Goal: Task Accomplishment & Management: Complete application form

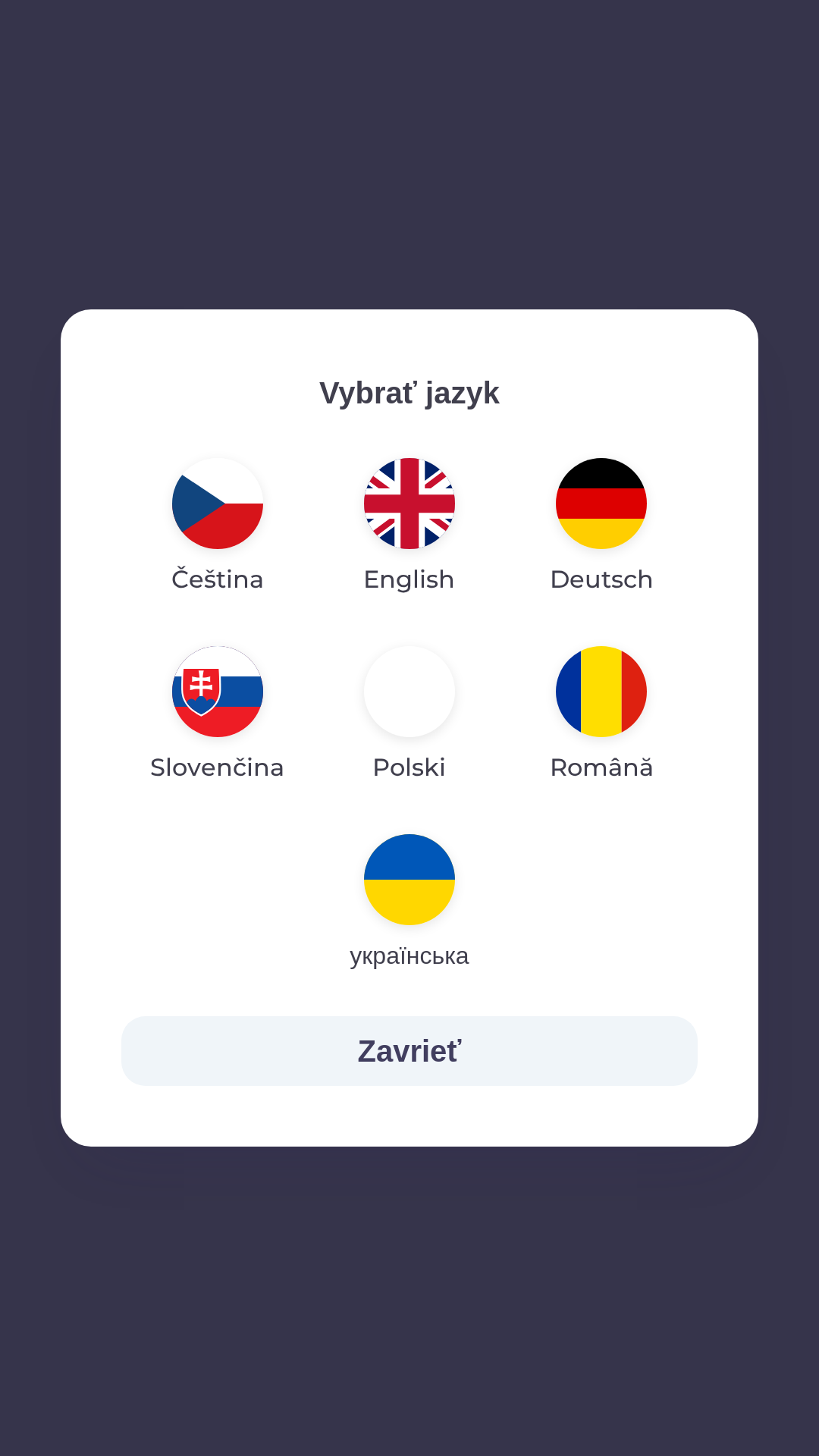
click at [413, 509] on img "button" at bounding box center [409, 504] width 91 height 91
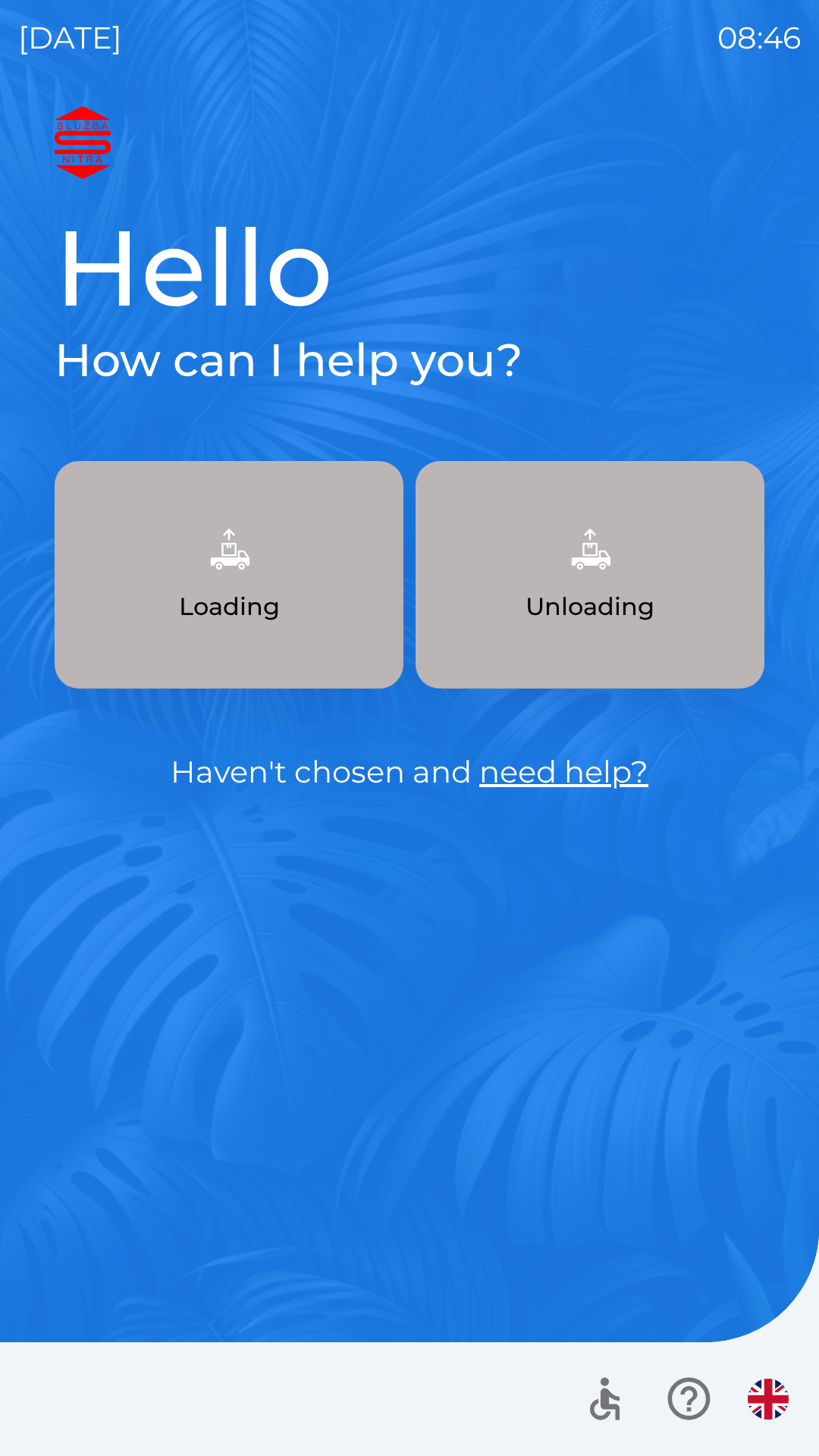
click at [687, 581] on button "Unloading" at bounding box center [590, 575] width 349 height 228
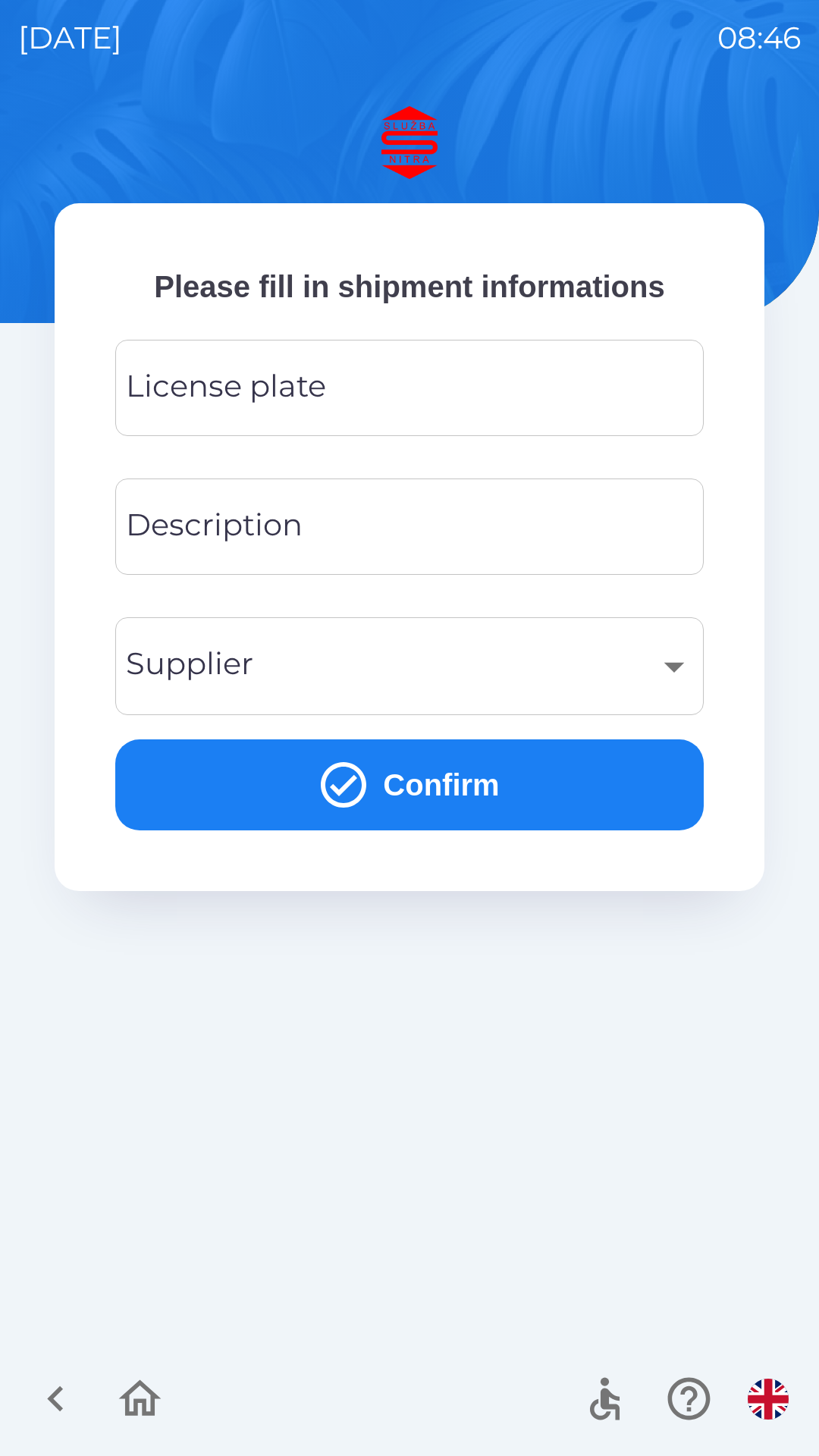
click at [634, 391] on input "License plate" at bounding box center [409, 387] width 552 height 60
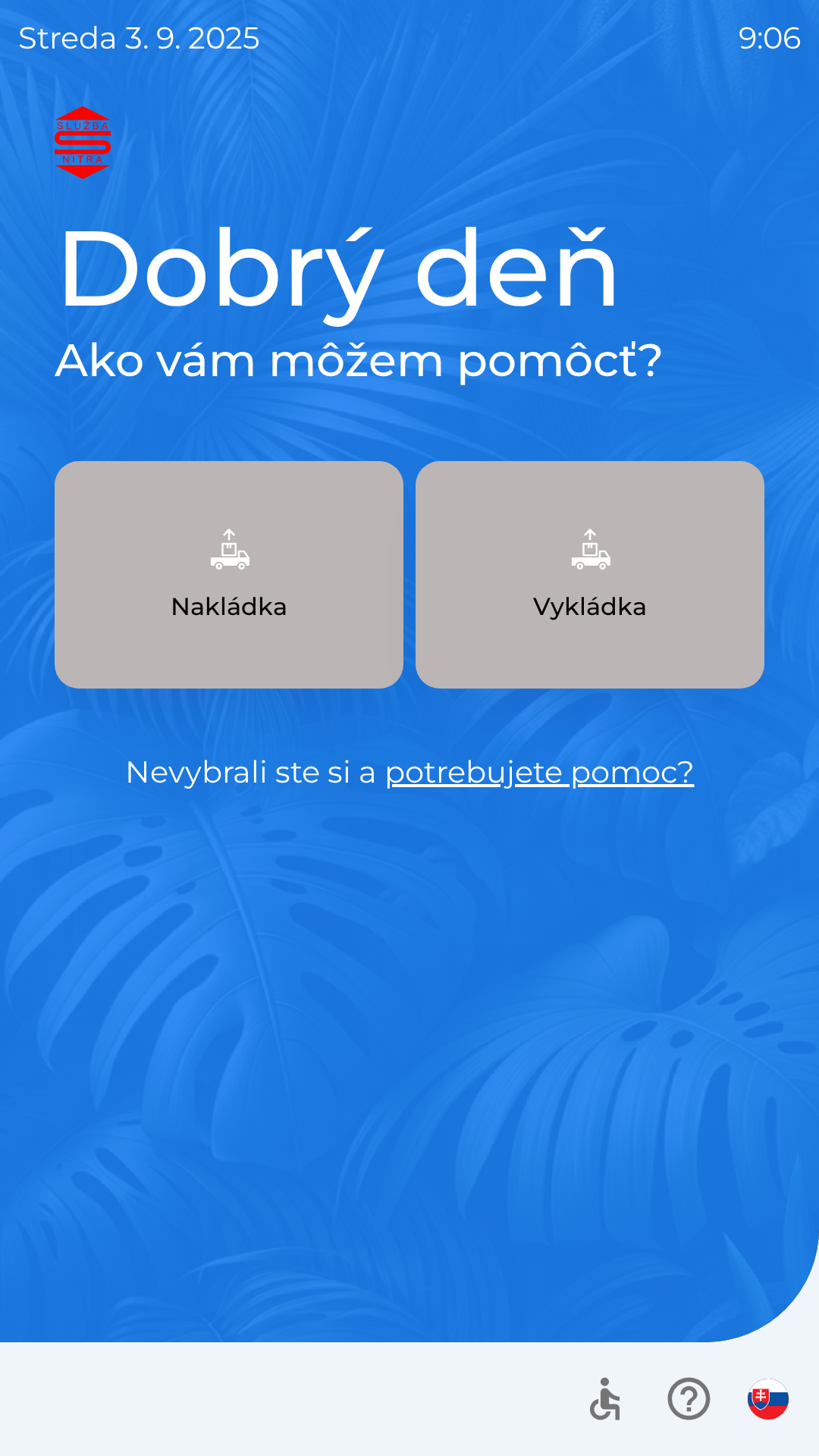
click at [581, 579] on img "button" at bounding box center [590, 550] width 67 height 67
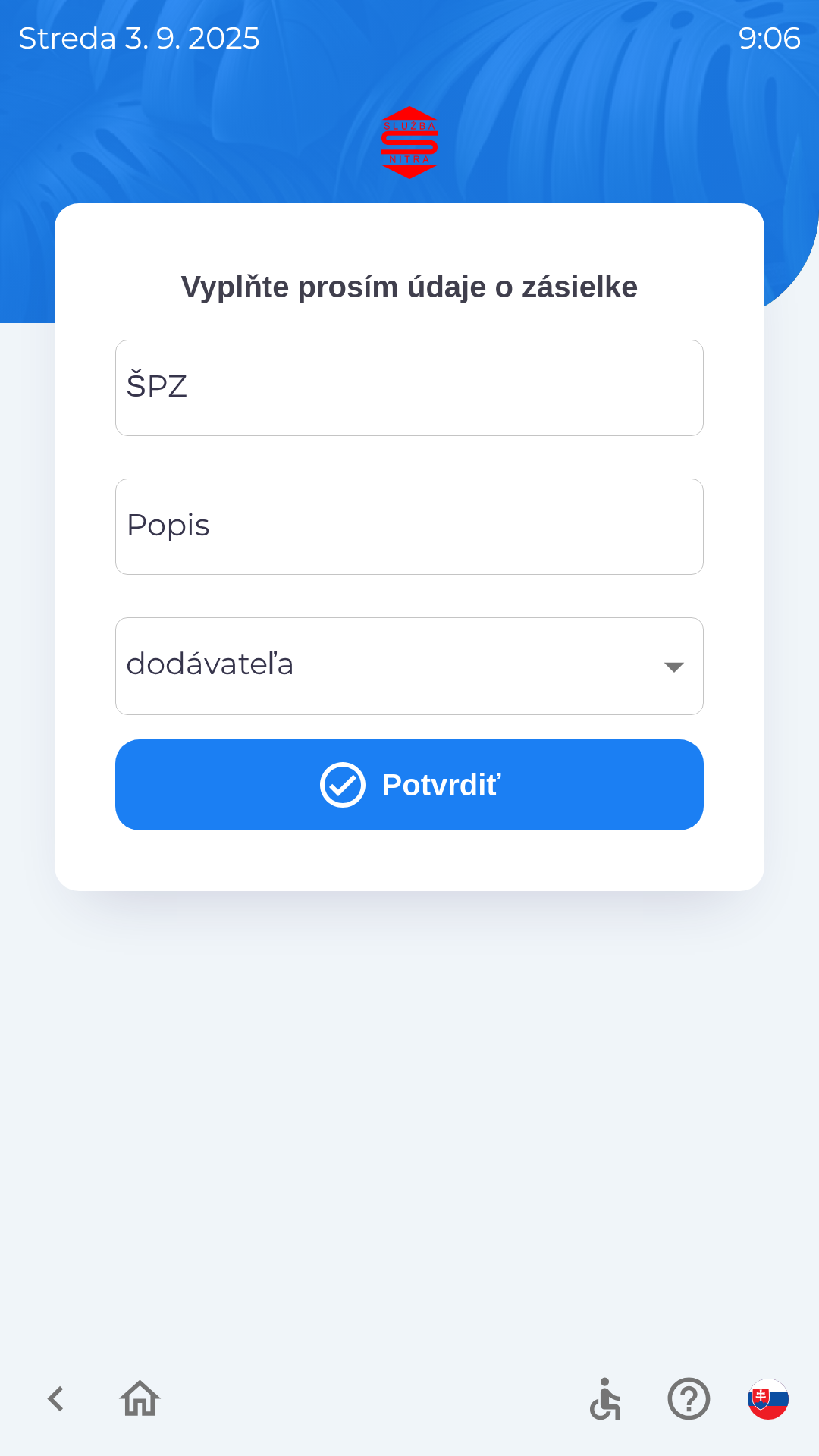
click at [262, 376] on input "ŠPZ" at bounding box center [409, 387] width 552 height 60
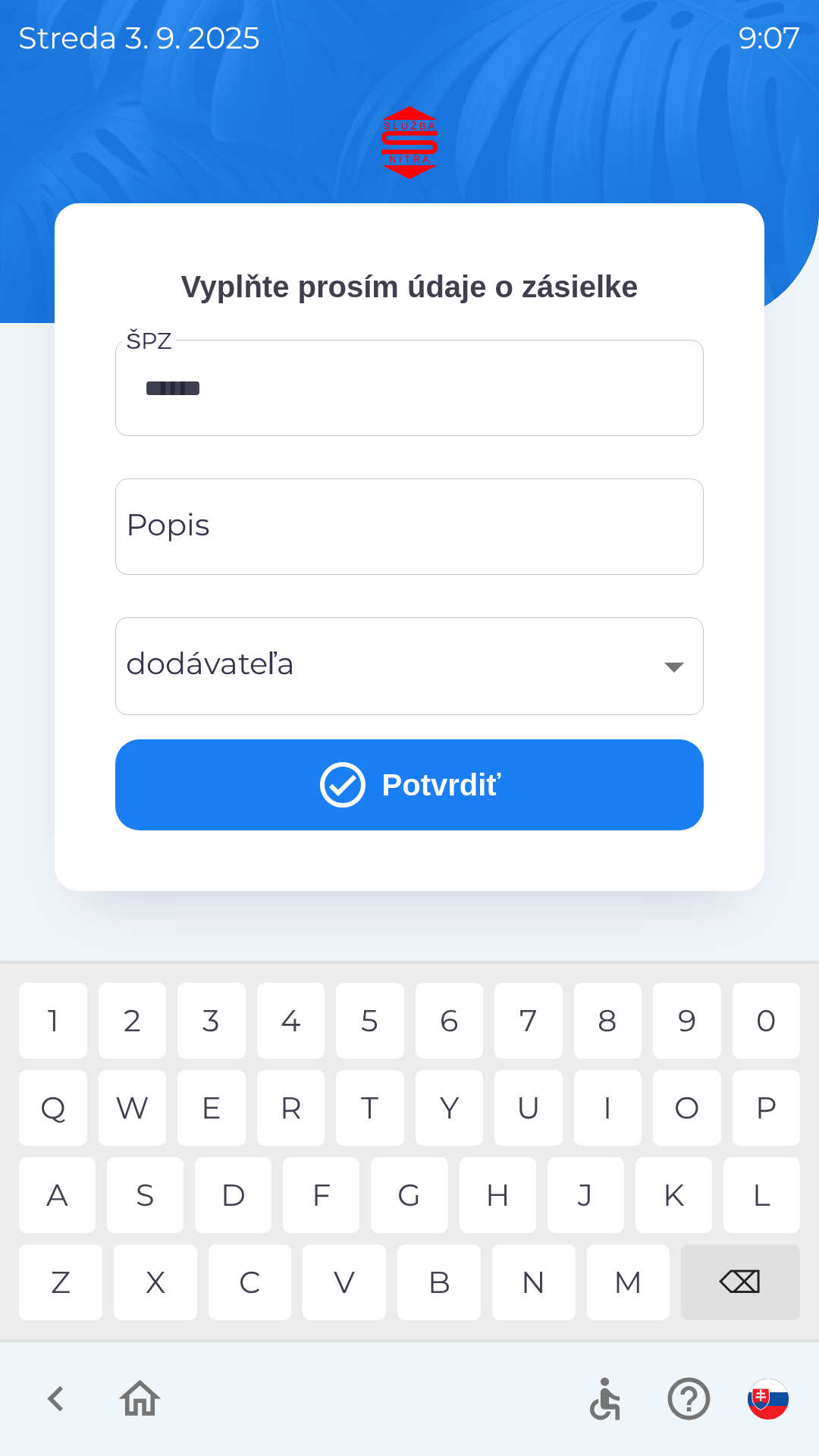
type input "*******"
click at [293, 1100] on div "R" at bounding box center [291, 1108] width 69 height 76
click at [273, 523] on input "Popis" at bounding box center [409, 526] width 552 height 60
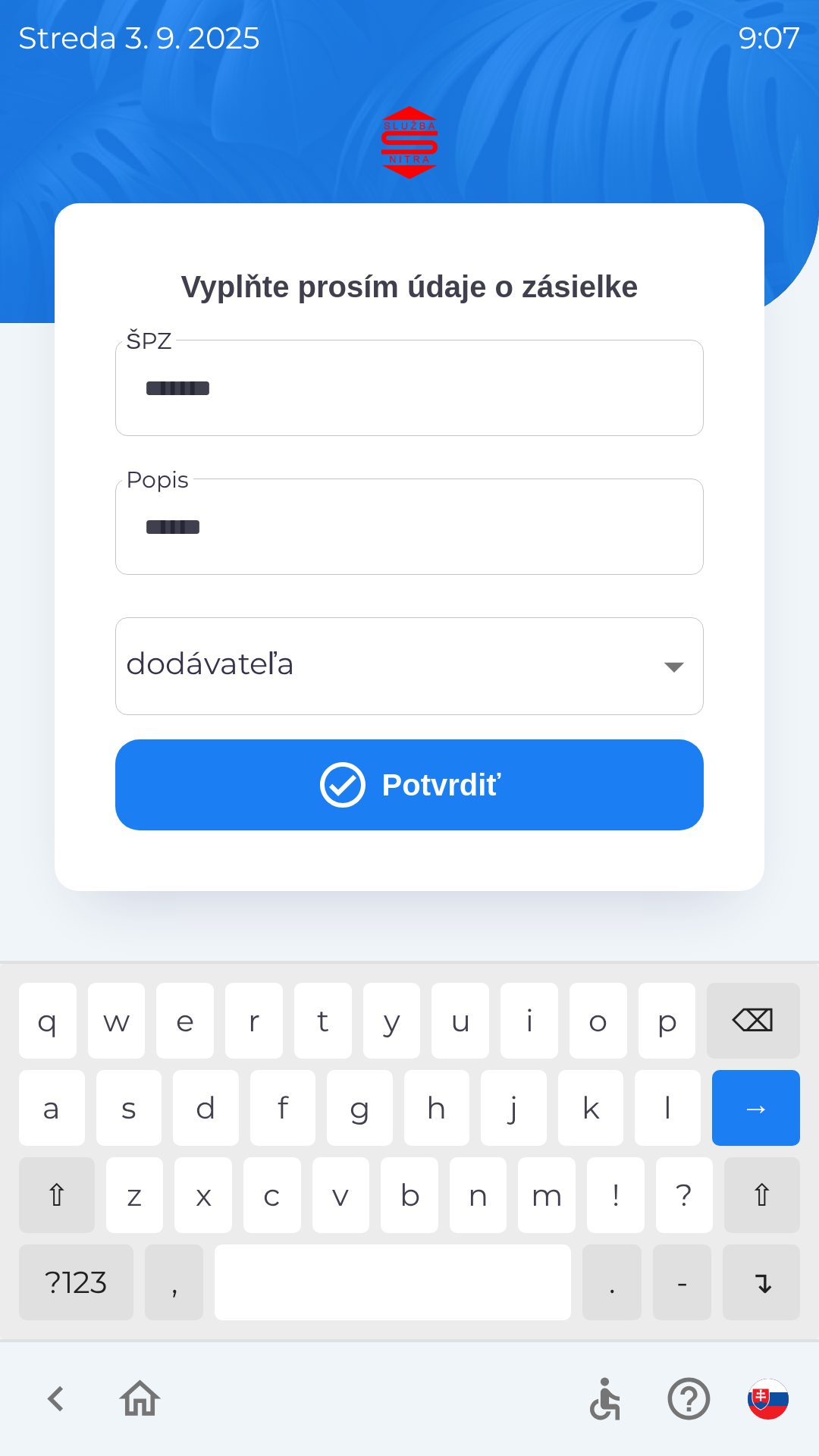
click at [526, 1020] on div "i" at bounding box center [529, 1020] width 58 height 76
type input "********"
click at [179, 1013] on div "e" at bounding box center [185, 1020] width 58 height 76
click at [346, 656] on div "​" at bounding box center [409, 666] width 552 height 62
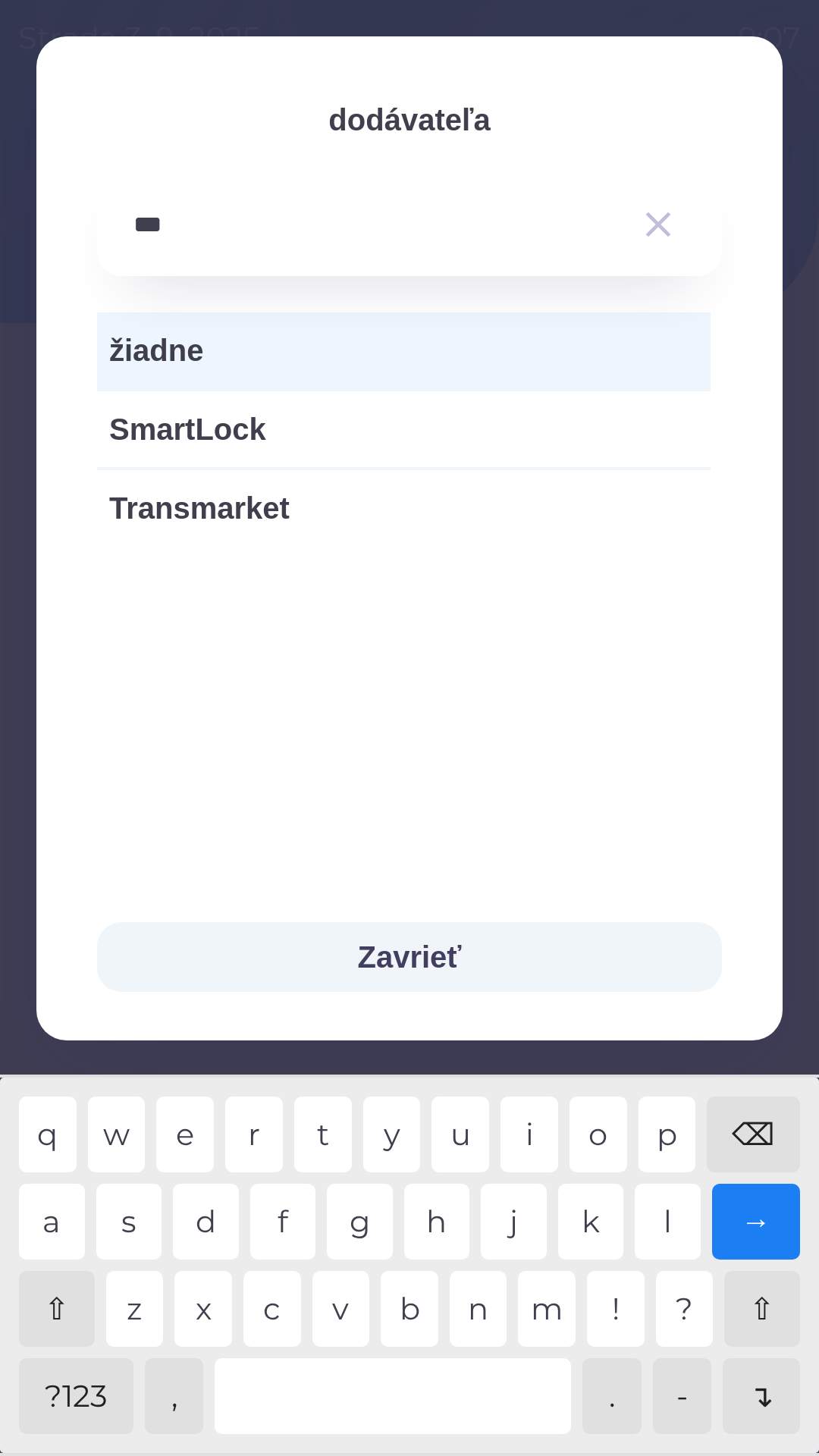
click at [54, 1218] on div "a" at bounding box center [51, 1221] width 66 height 76
click at [267, 1133] on div "r" at bounding box center [254, 1134] width 58 height 76
click at [331, 1129] on div "t" at bounding box center [323, 1134] width 58 height 76
click at [671, 1206] on div "l" at bounding box center [667, 1221] width 66 height 76
click at [605, 1121] on div "o" at bounding box center [598, 1134] width 58 height 76
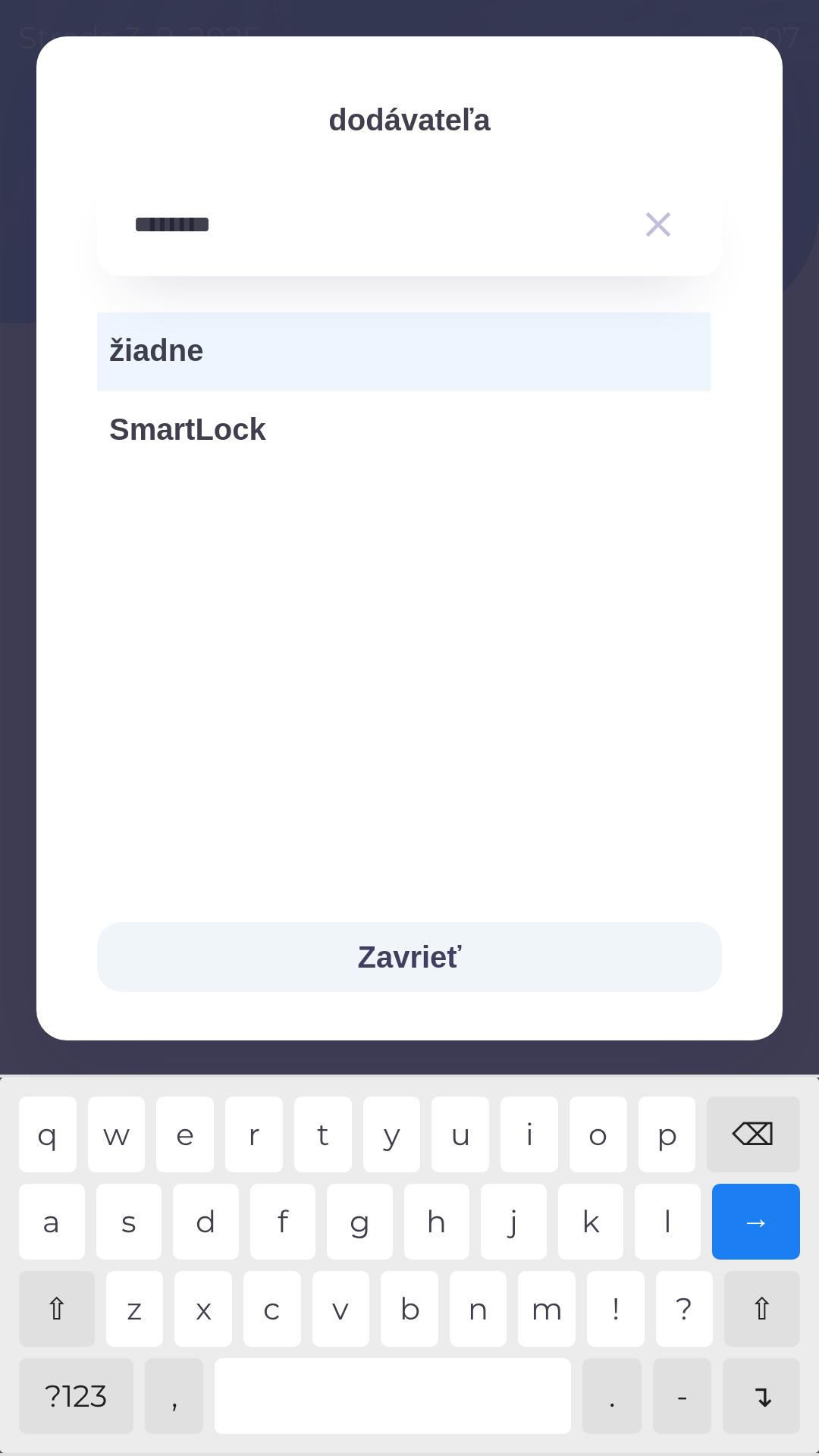
type input "*********"
click at [775, 1229] on div "→" at bounding box center [757, 1221] width 89 height 76
click at [430, 938] on button "Zavrieť" at bounding box center [410, 957] width 625 height 70
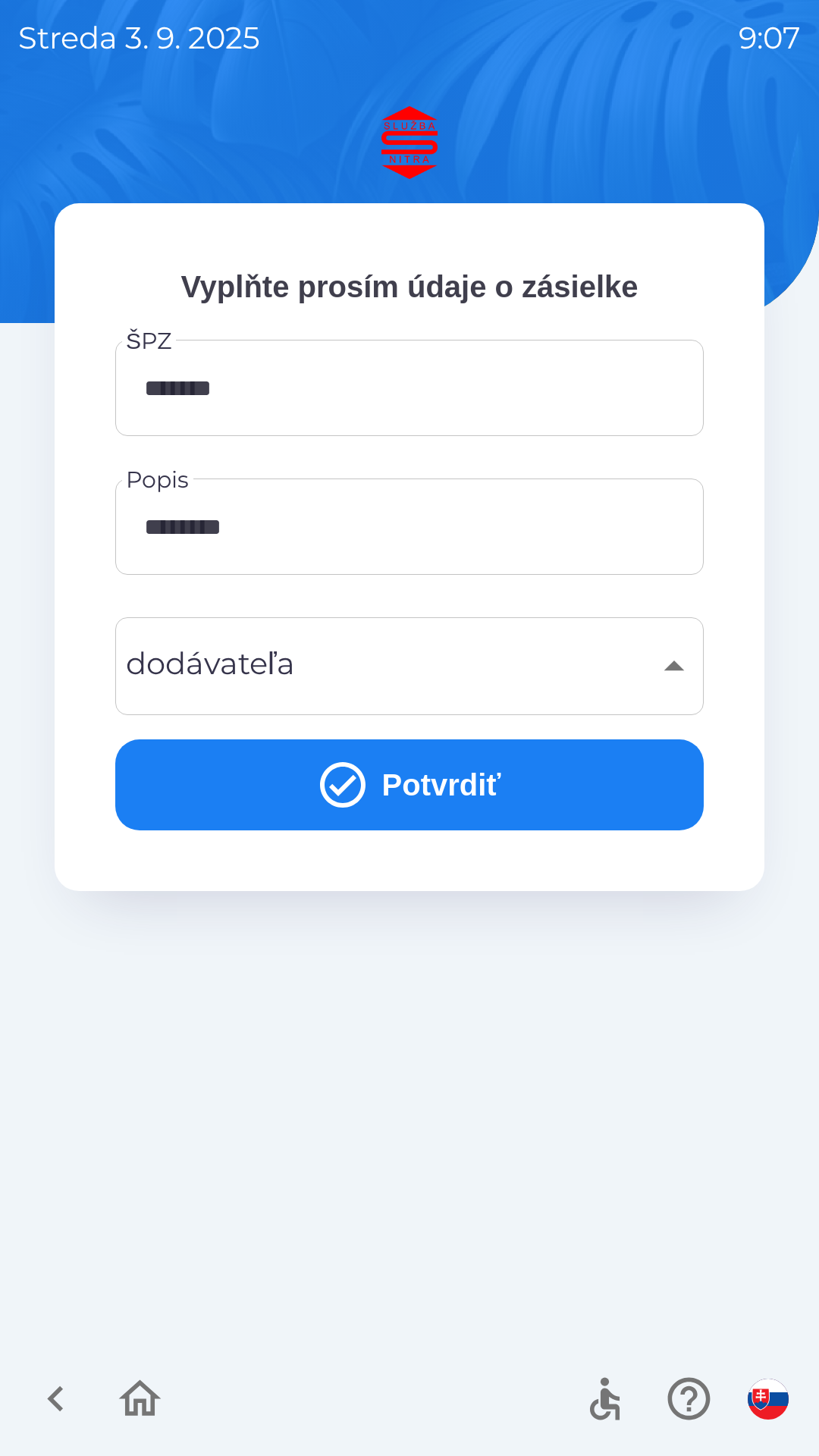
click at [422, 788] on button "Potvrdiť" at bounding box center [409, 785] width 588 height 91
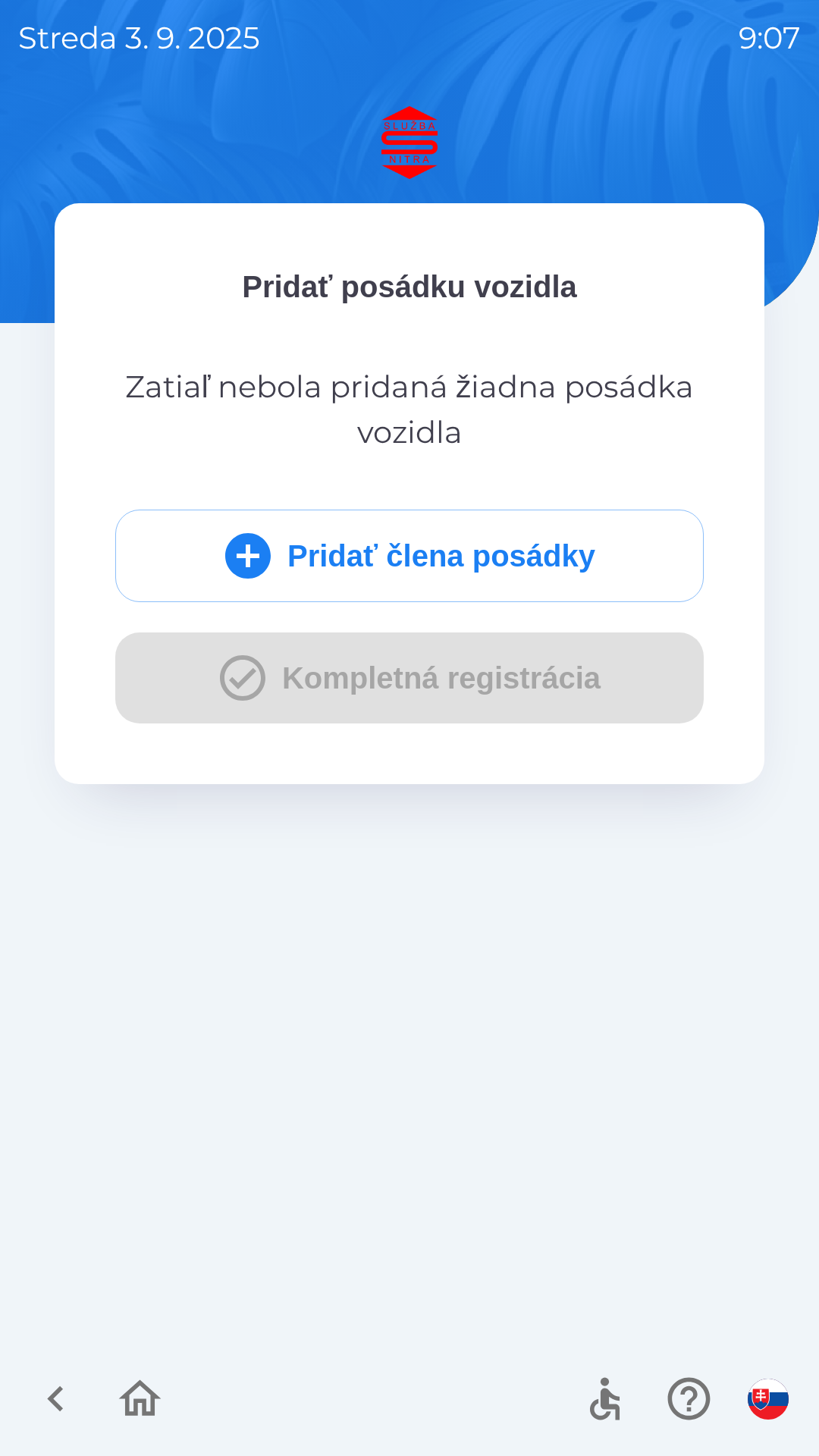
click at [315, 557] on button "Pridať člena posádky" at bounding box center [409, 556] width 588 height 93
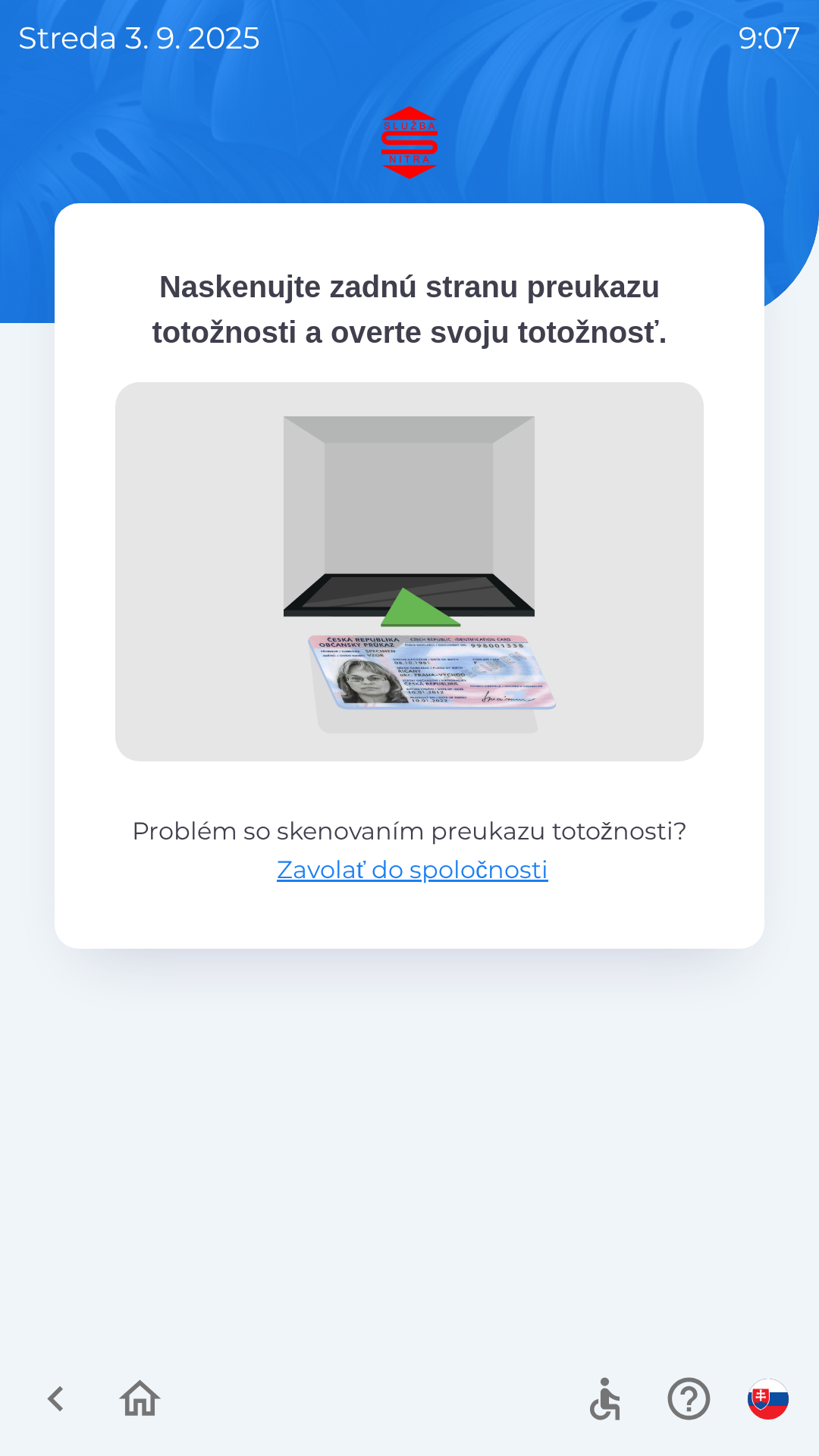
click at [55, 1413] on icon "button" at bounding box center [55, 1398] width 51 height 51
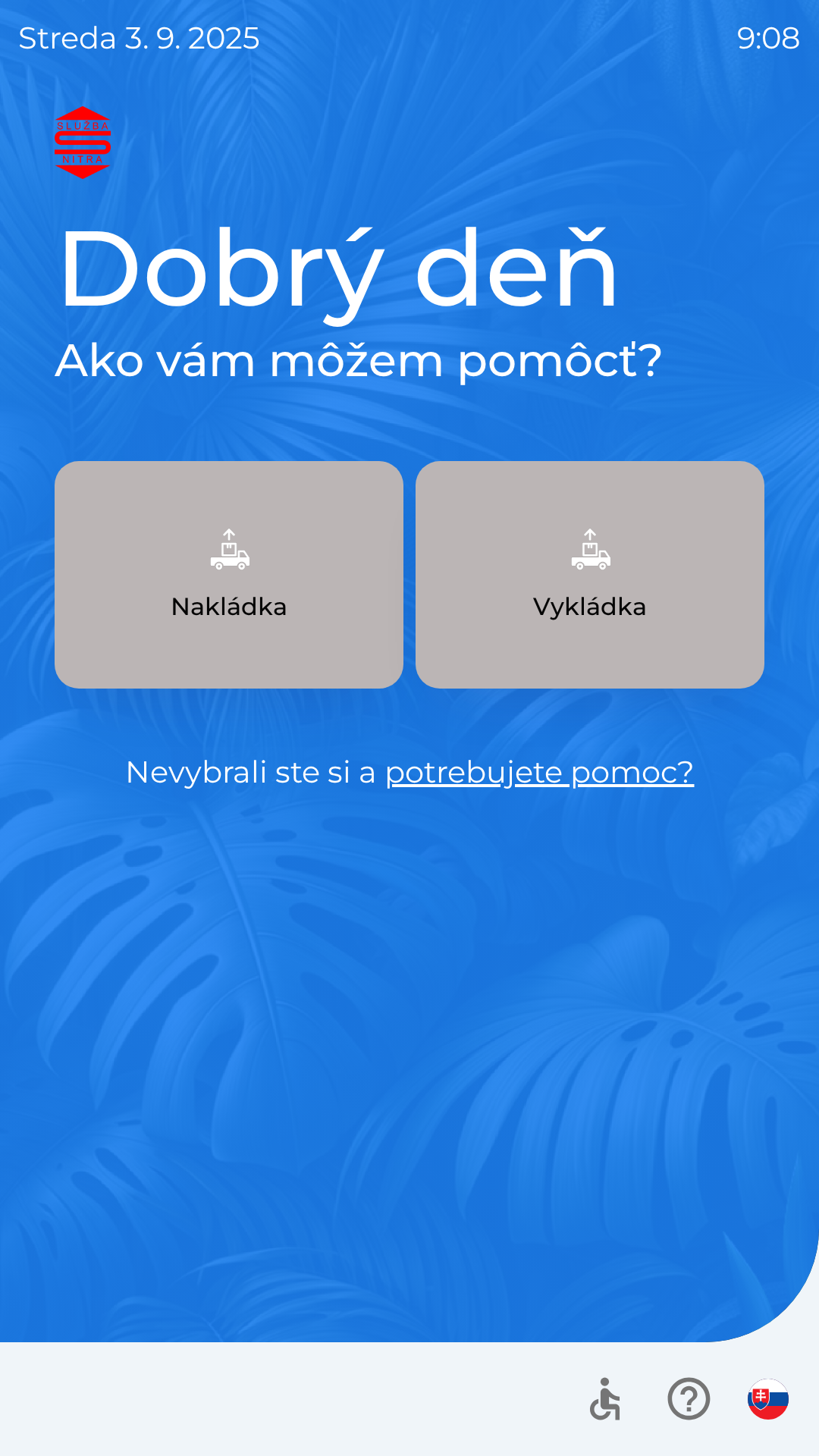
click at [574, 769] on link "potrebujete pomoc?" at bounding box center [539, 772] width 310 height 37
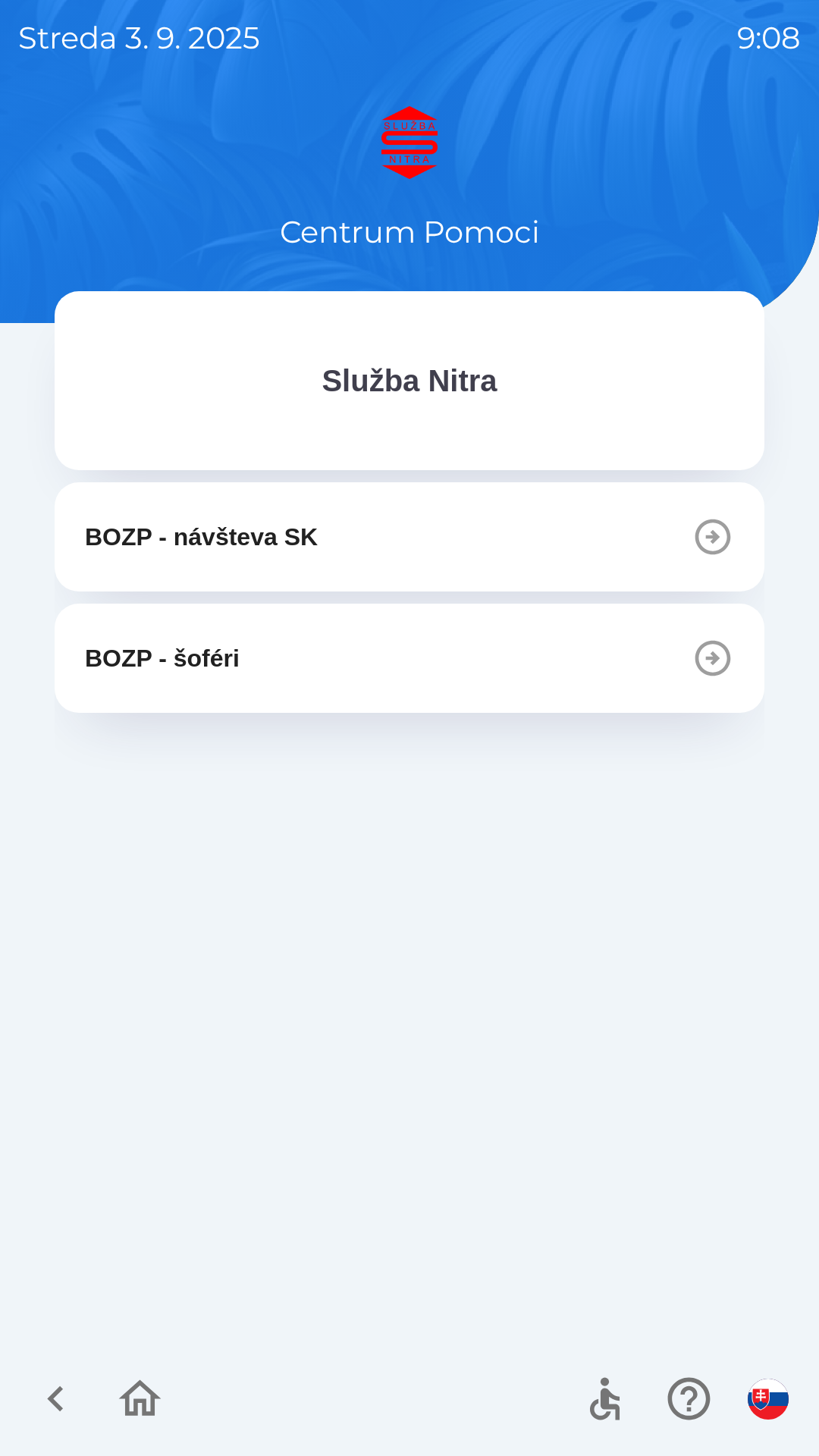
click at [50, 1399] on icon "button" at bounding box center [55, 1398] width 16 height 26
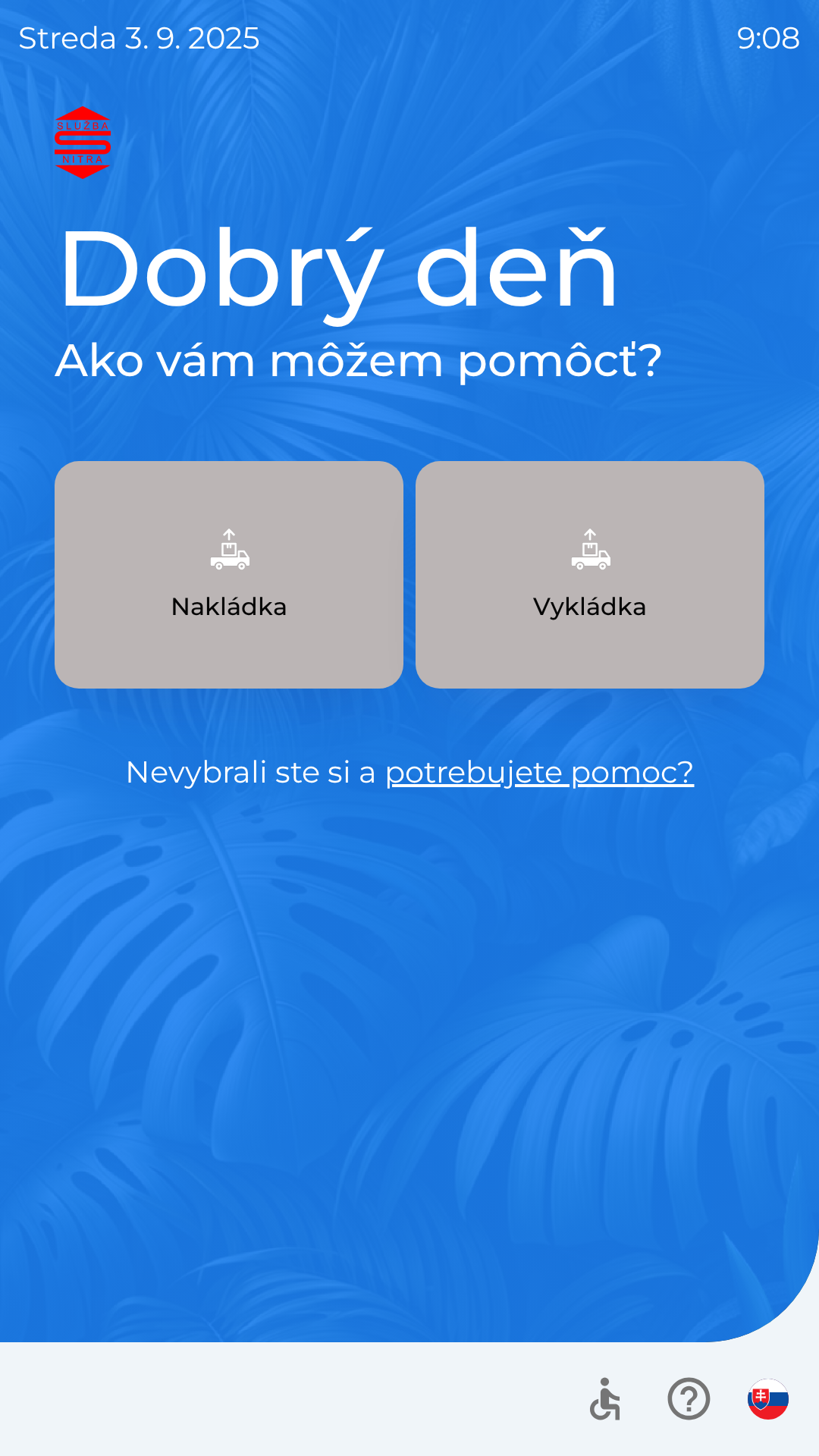
click at [605, 567] on img "button" at bounding box center [590, 550] width 67 height 67
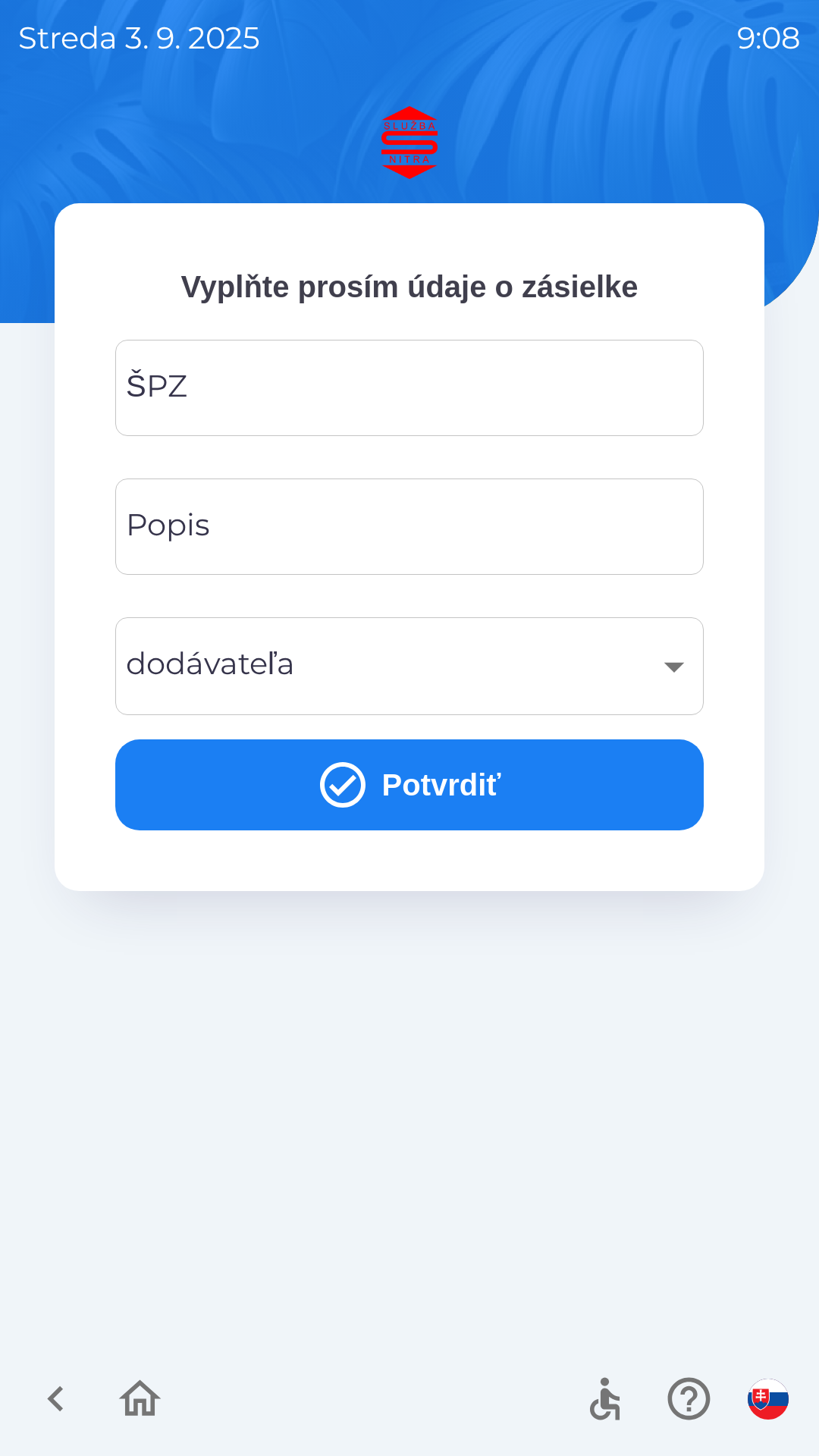
click at [277, 374] on input "ŠPZ" at bounding box center [409, 387] width 552 height 60
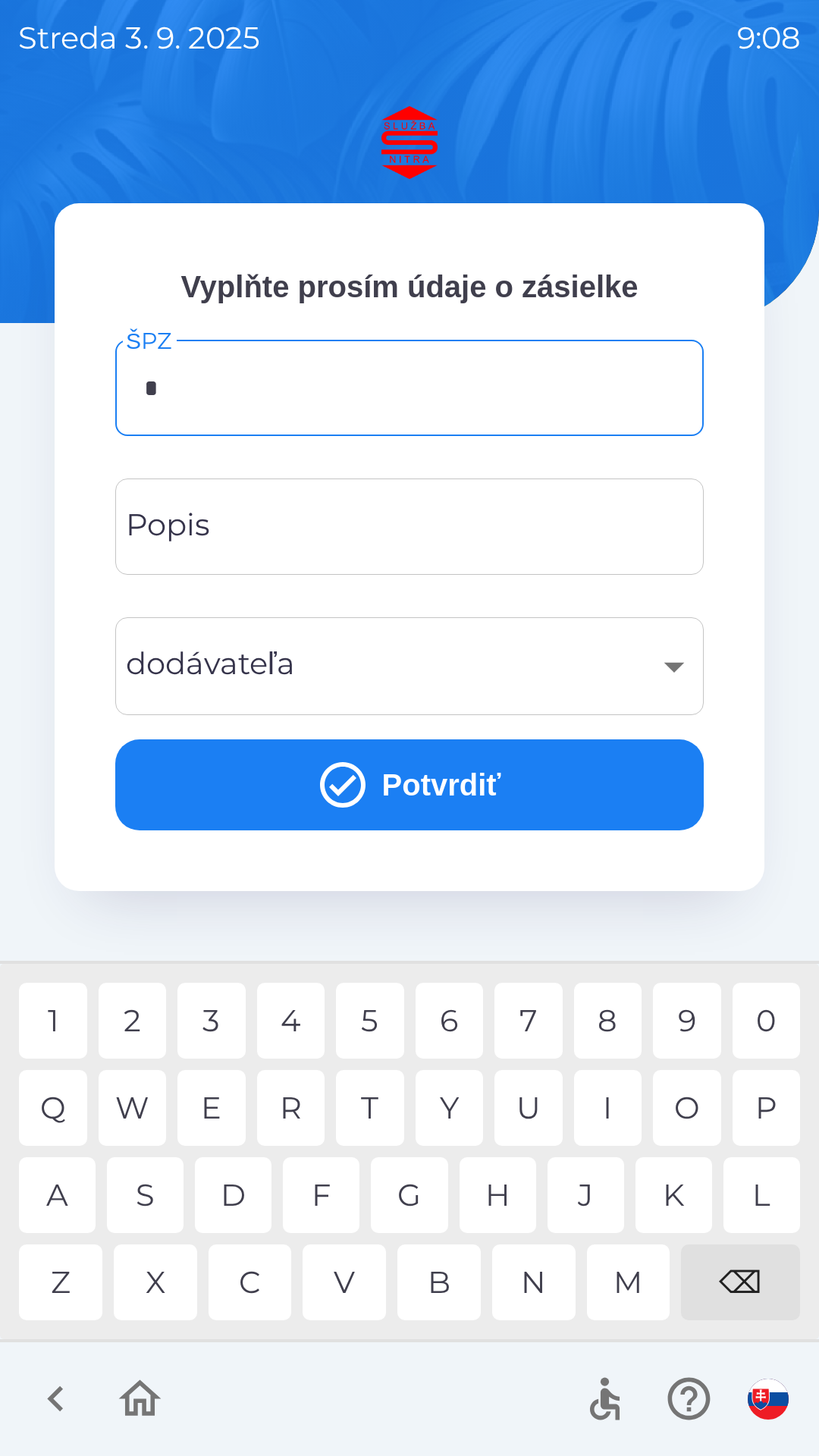
click at [65, 1178] on div "A" at bounding box center [57, 1195] width 76 height 76
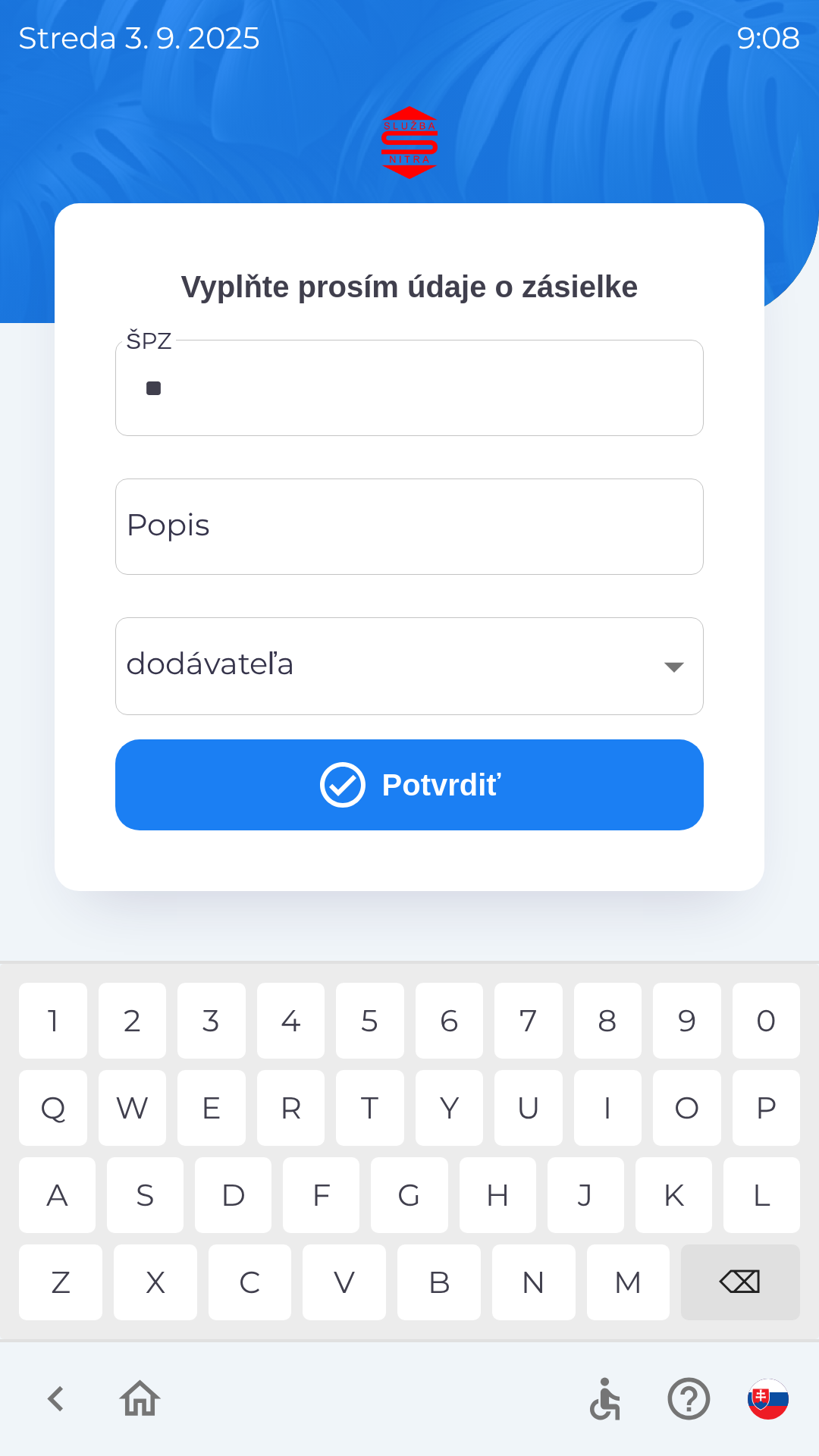
click at [71, 1196] on div "A" at bounding box center [57, 1195] width 76 height 76
click at [362, 1003] on div "5" at bounding box center [370, 1020] width 69 height 76
type input "*******"
click at [288, 1094] on div "R" at bounding box center [291, 1108] width 69 height 76
click at [256, 535] on input "Popis" at bounding box center [409, 526] width 552 height 60
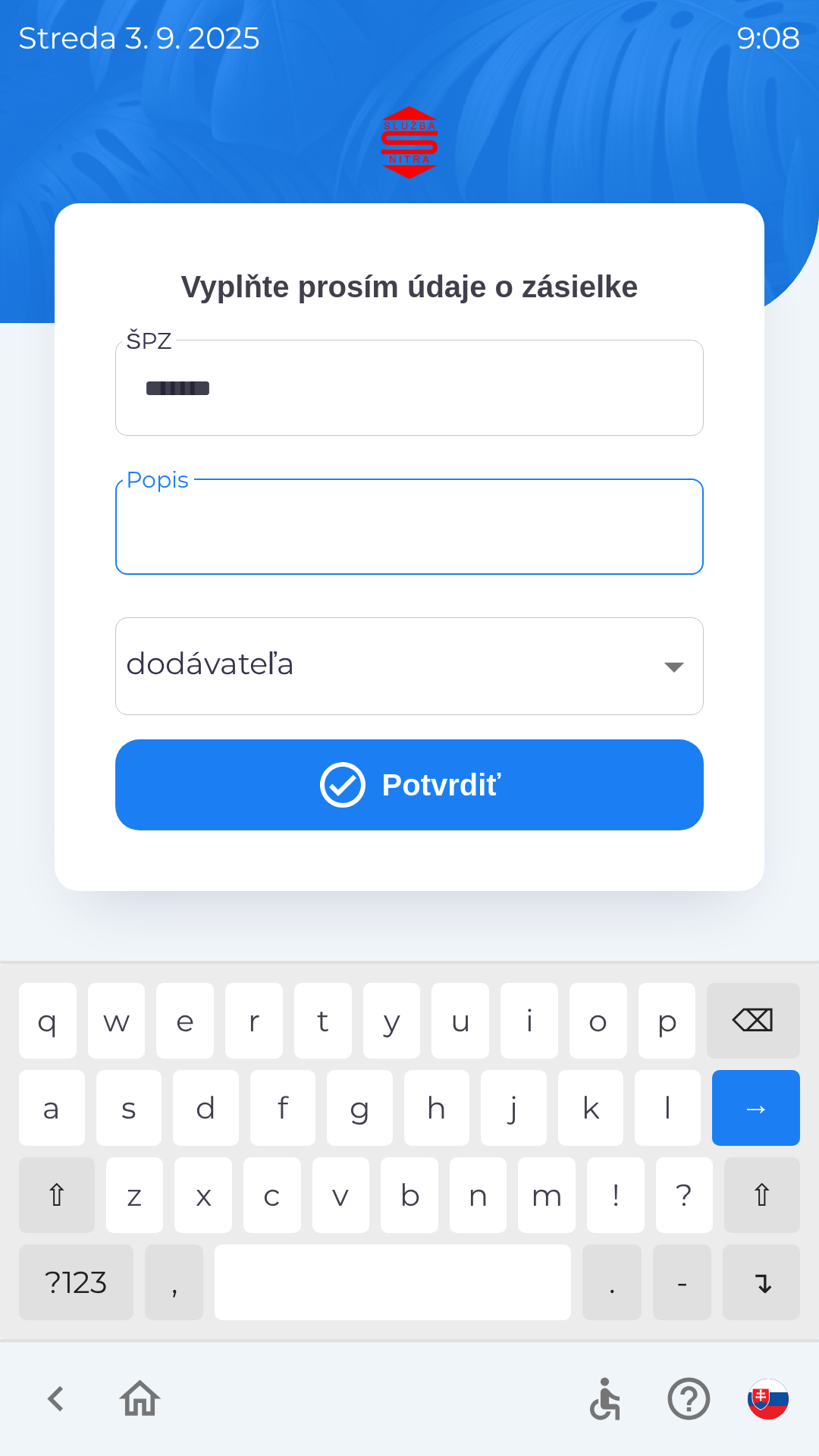
click at [470, 788] on button "Potvrdiť" at bounding box center [409, 785] width 588 height 91
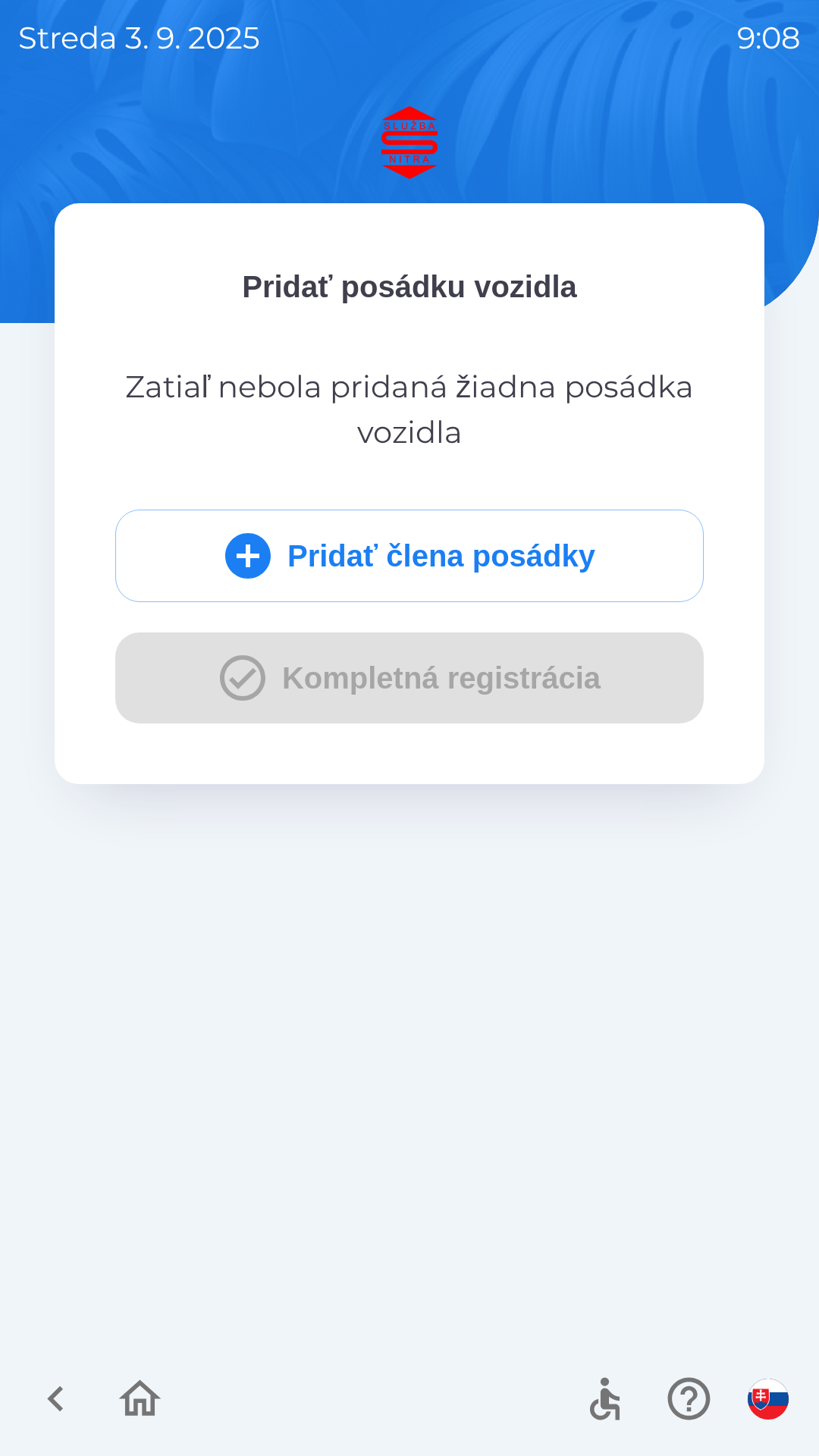
click at [317, 682] on div "Pridať člena posádky Kompletná registrácia" at bounding box center [409, 617] width 588 height 214
click at [70, 1389] on icon "button" at bounding box center [55, 1398] width 51 height 51
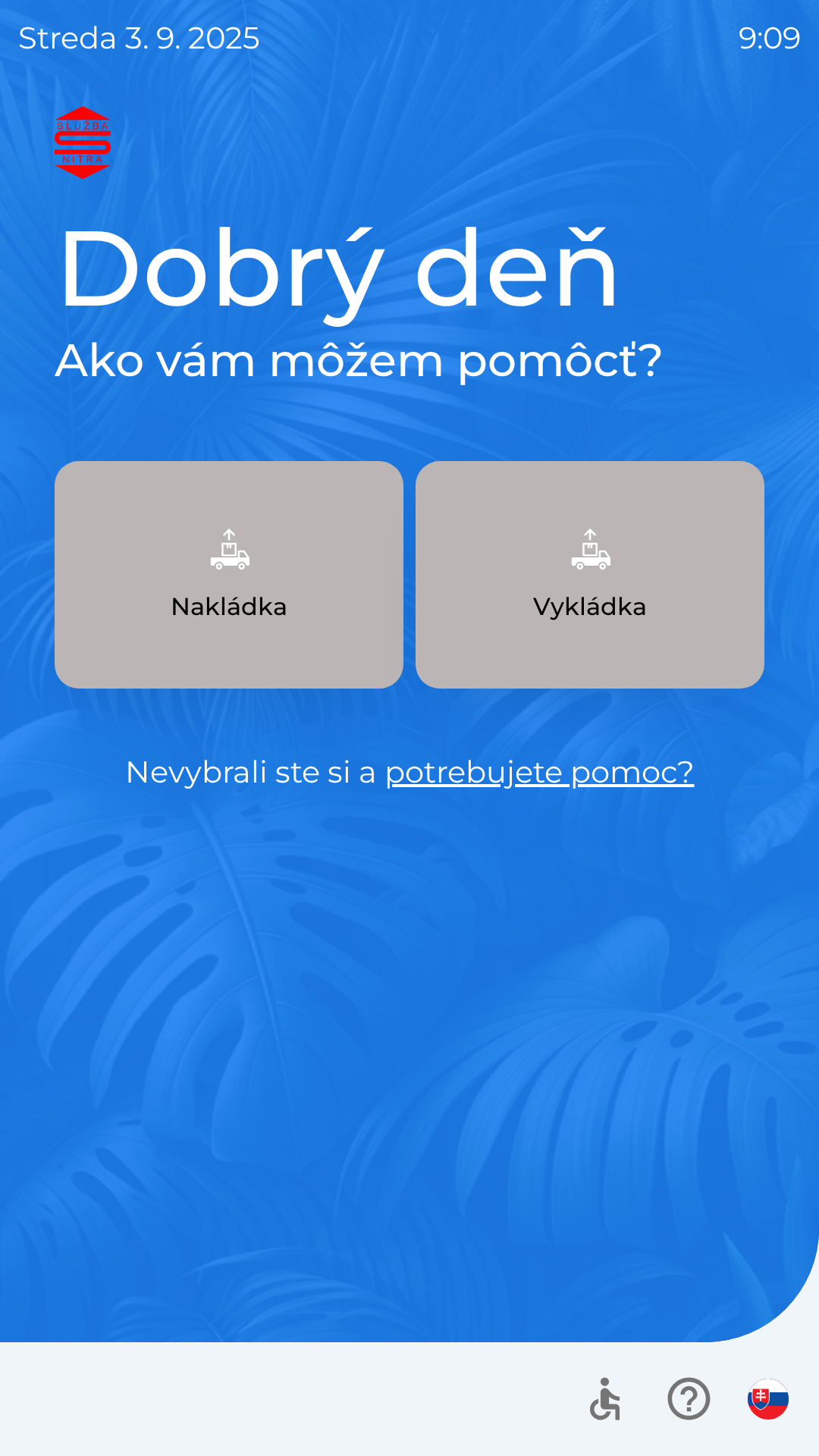
click at [599, 591] on p "Vykládka" at bounding box center [590, 606] width 114 height 37
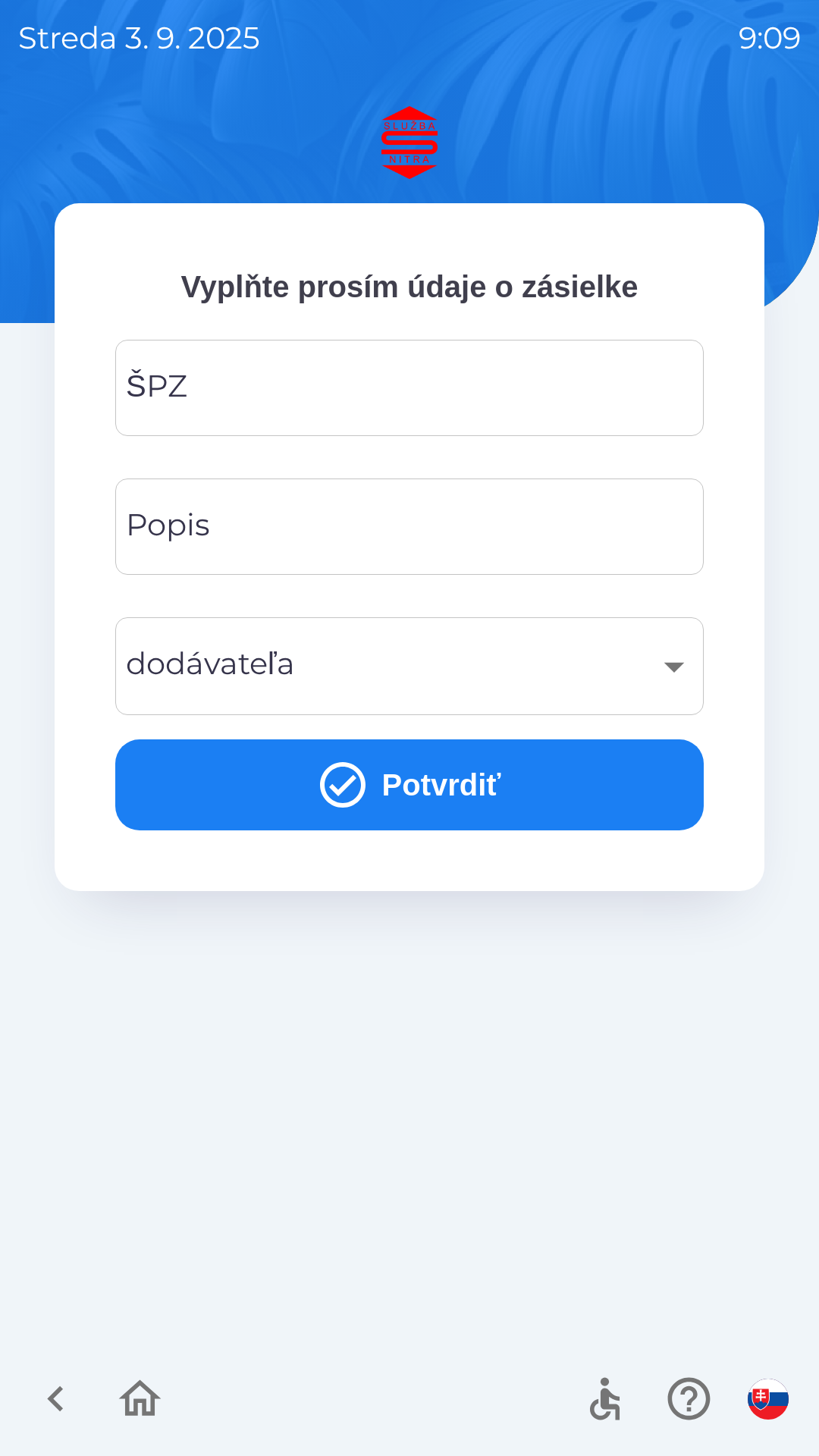
click at [387, 385] on input "ŠPZ" at bounding box center [409, 387] width 552 height 60
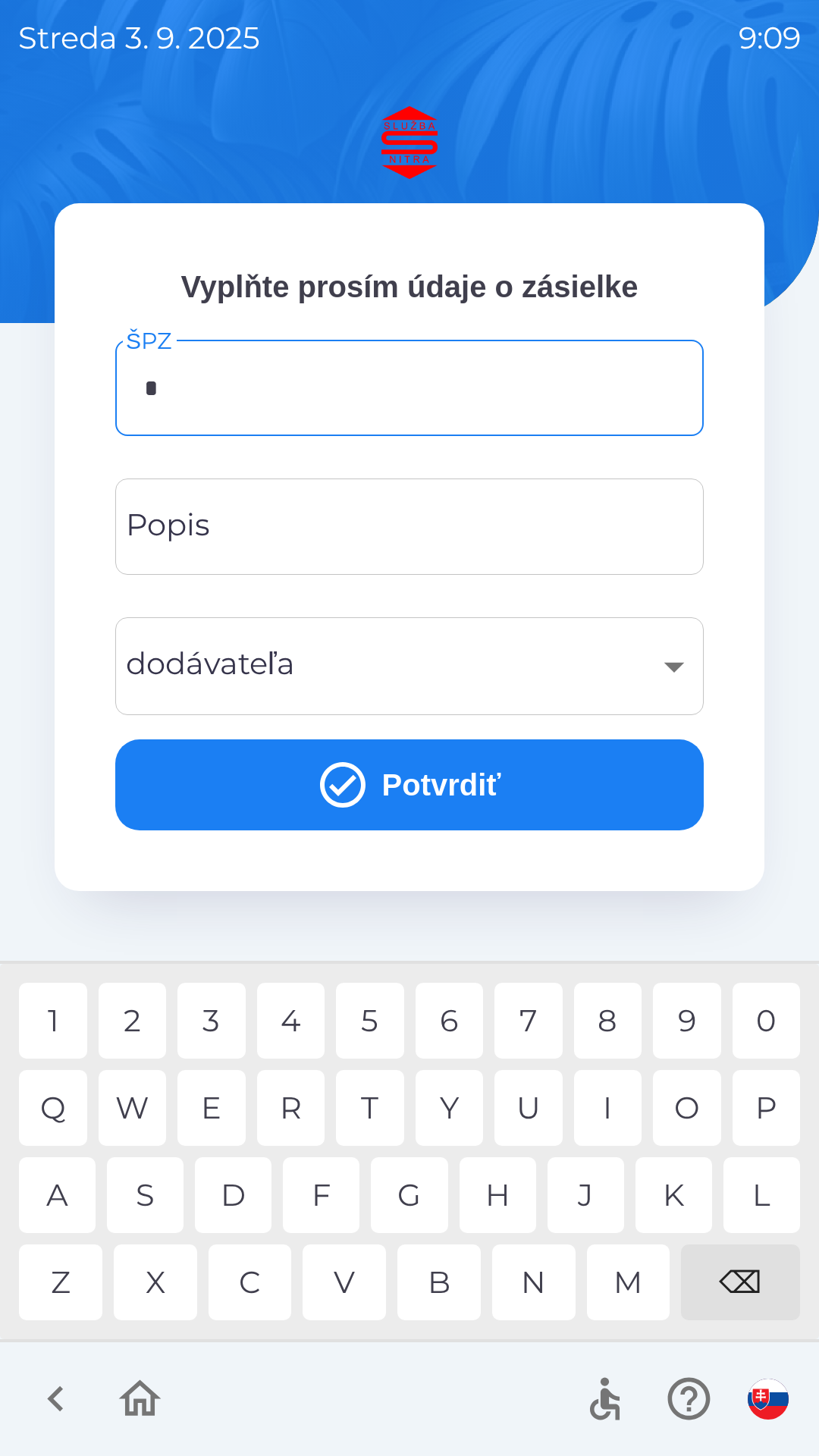
click at [446, 1289] on div "B" at bounding box center [439, 1282] width 83 height 76
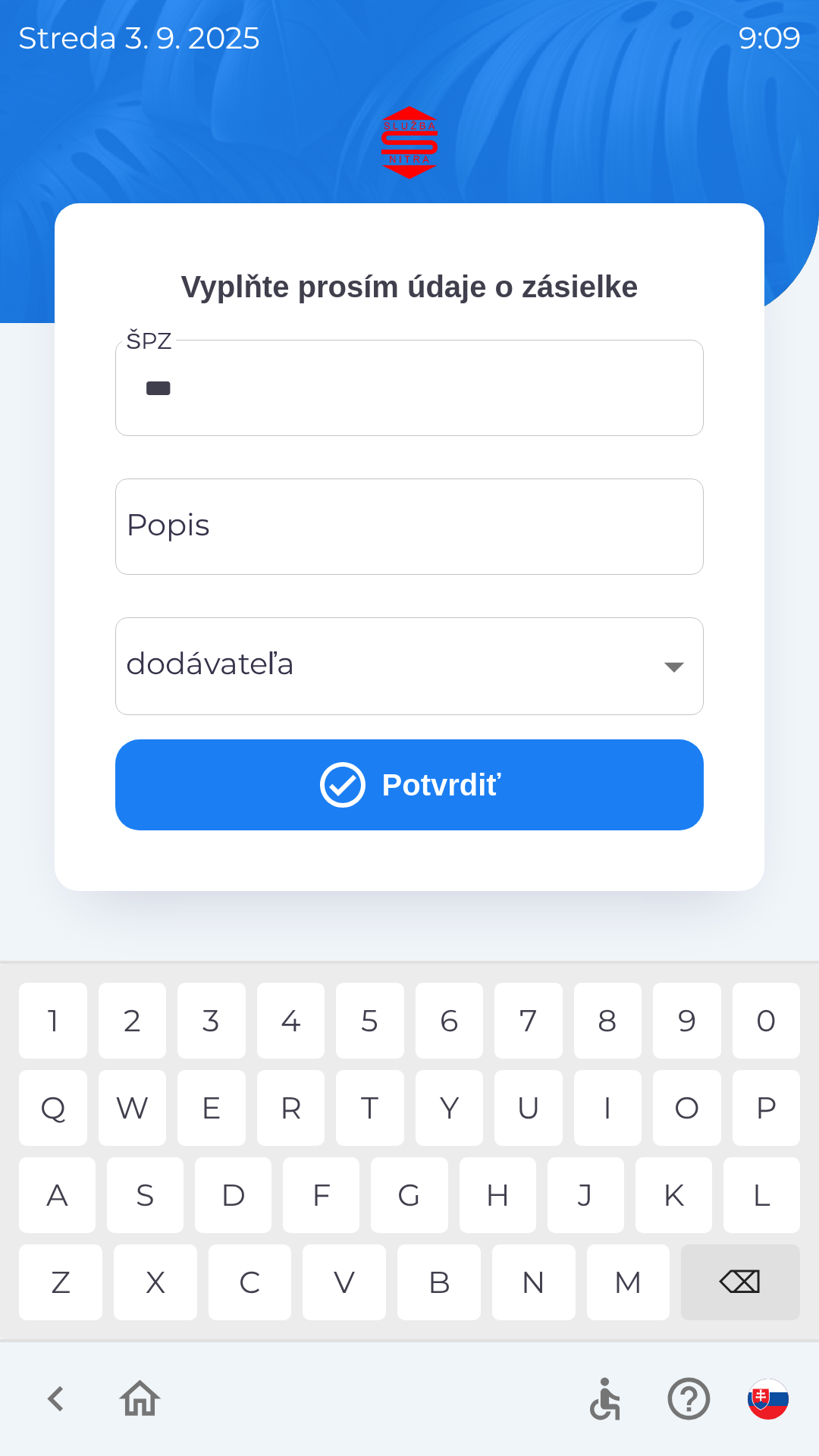
click at [538, 1024] on div "7" at bounding box center [528, 1020] width 69 height 76
click at [134, 1017] on div "2" at bounding box center [132, 1020] width 69 height 76
type input "*******"
click at [672, 670] on div "​" at bounding box center [409, 666] width 552 height 62
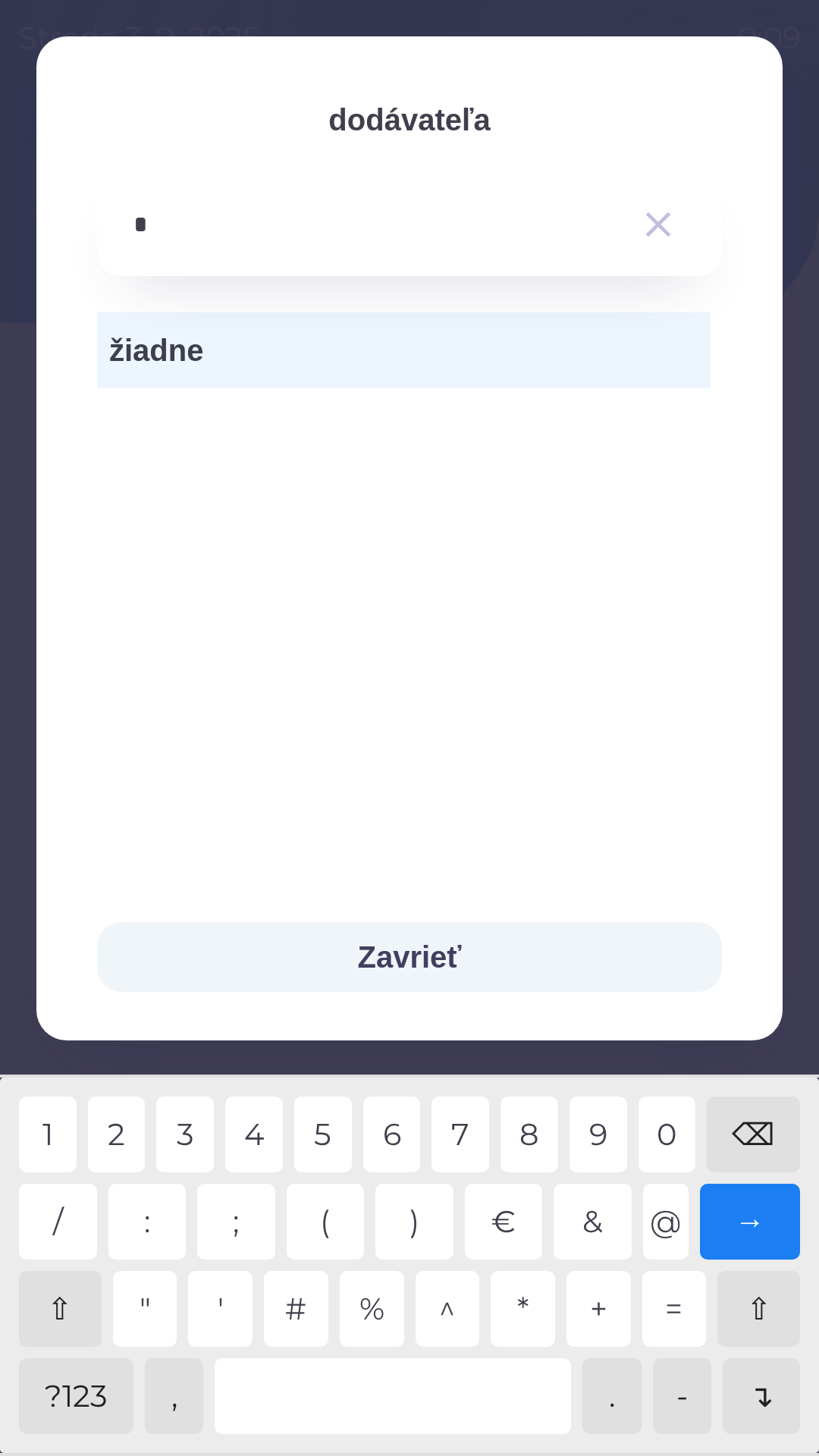
click at [192, 1137] on div "3" at bounding box center [185, 1134] width 58 height 76
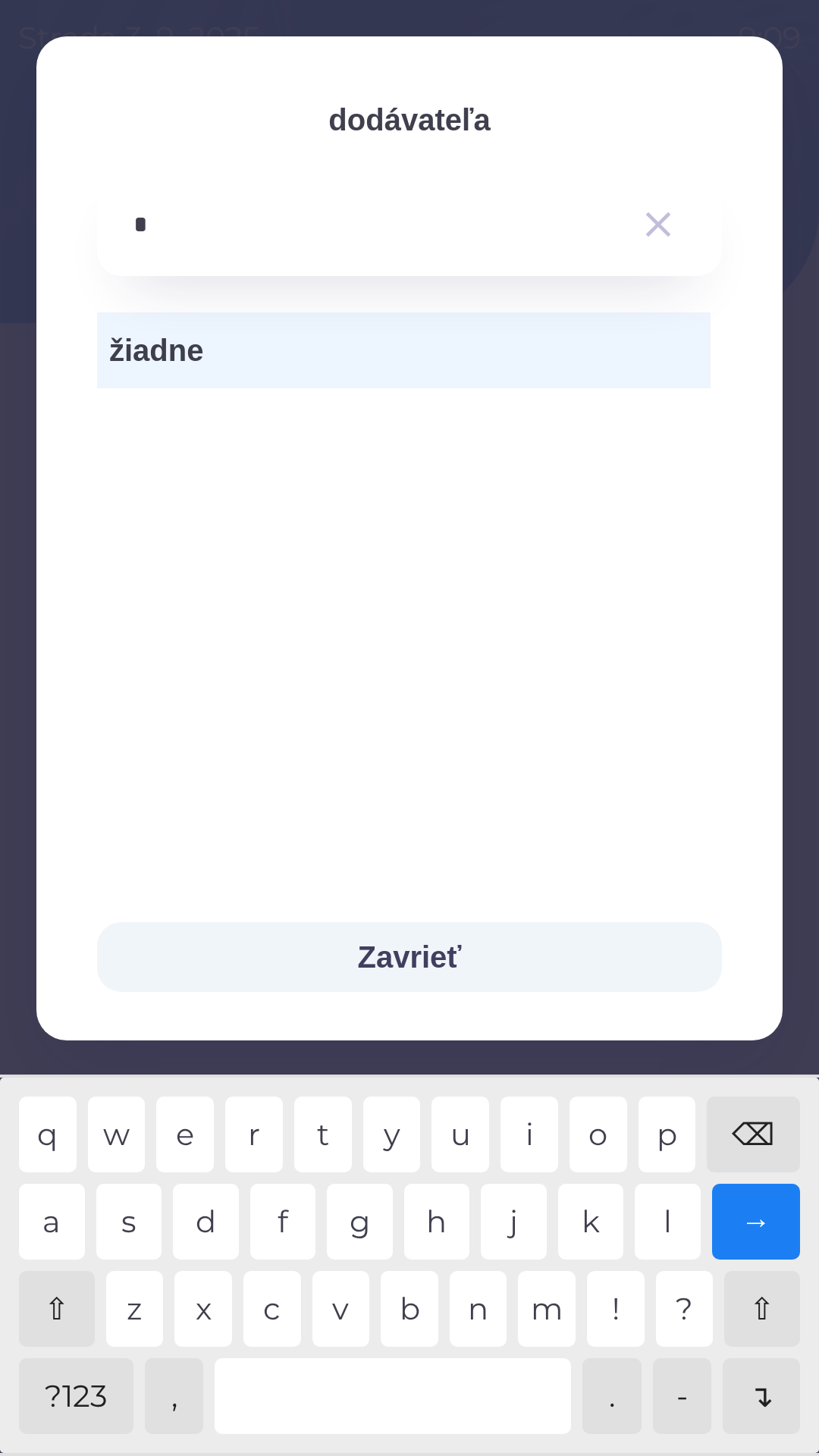
click at [79, 1401] on div "?123" at bounding box center [76, 1395] width 115 height 76
click at [67, 1313] on div "⇧" at bounding box center [56, 1309] width 76 height 76
click at [62, 1228] on div "A" at bounding box center [51, 1221] width 66 height 76
click at [274, 1308] on div "C" at bounding box center [272, 1309] width 58 height 76
type input "*****"
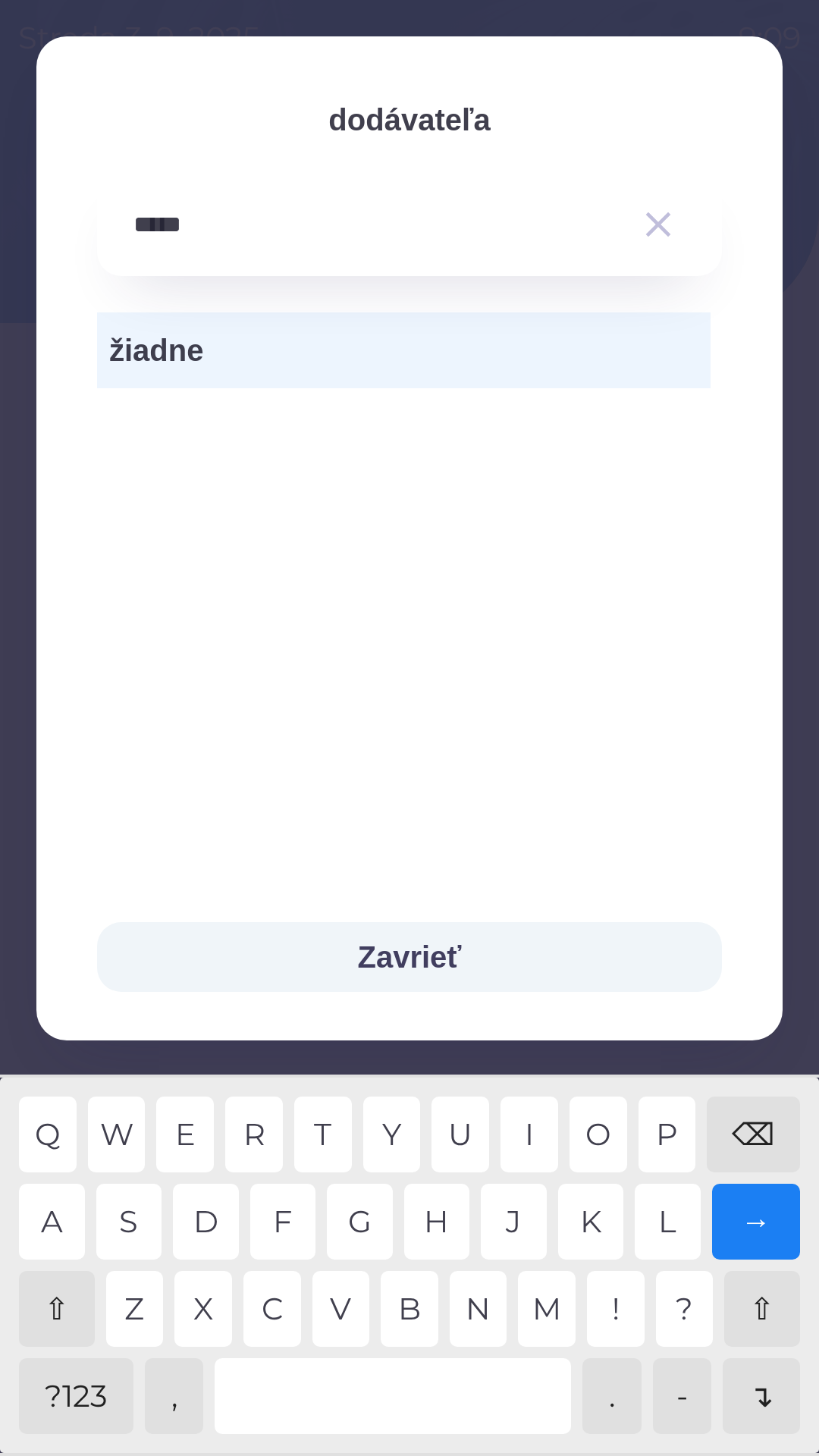
click at [594, 1220] on div "K" at bounding box center [591, 1221] width 66 height 76
click at [750, 1228] on div "→" at bounding box center [757, 1221] width 89 height 76
click at [432, 955] on button "Zavrieť" at bounding box center [410, 957] width 625 height 70
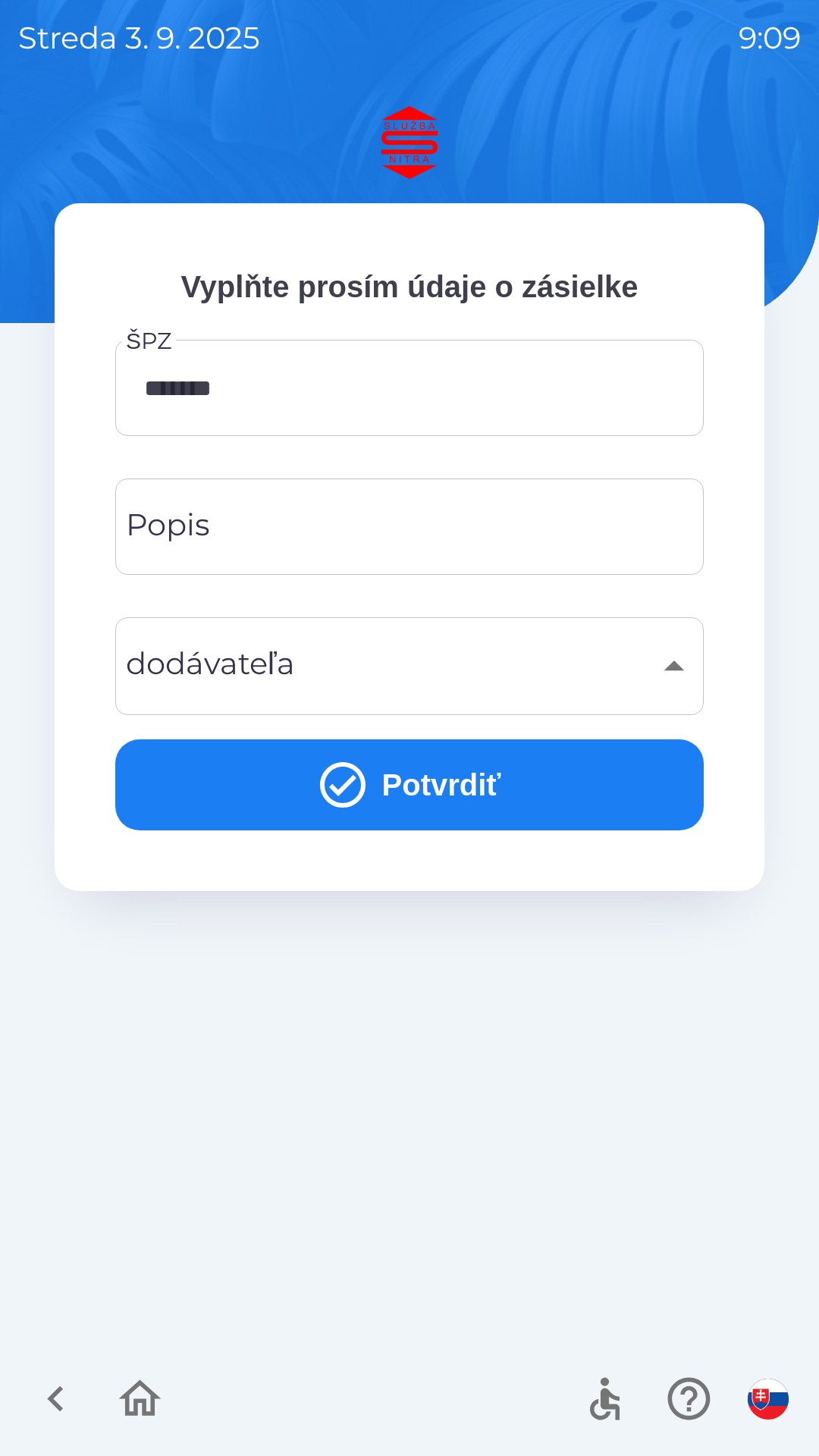
click at [443, 790] on button "Potvrdiť" at bounding box center [409, 785] width 588 height 91
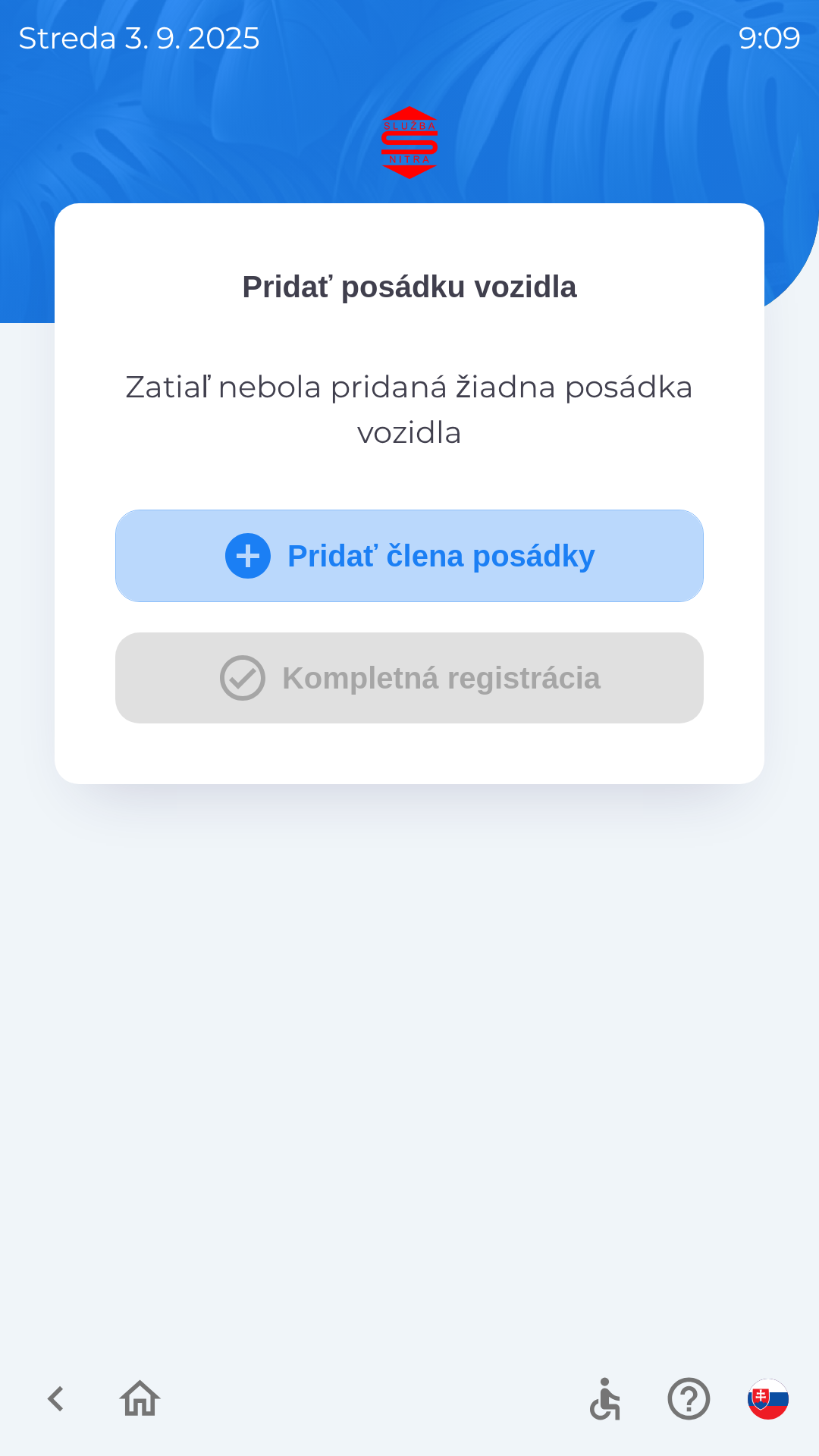
click at [471, 557] on button "Pridať člena posádky" at bounding box center [409, 556] width 588 height 93
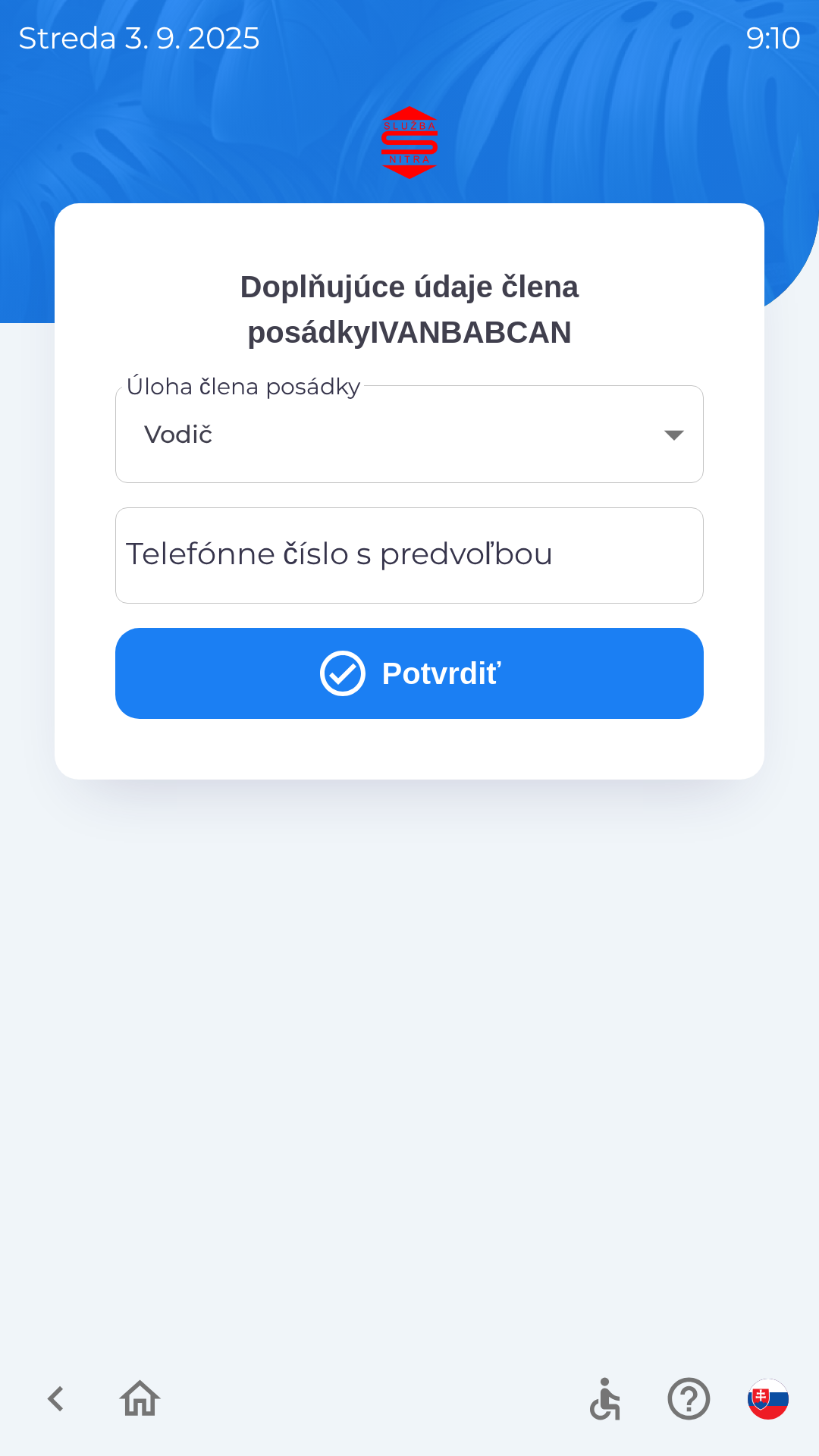
click at [451, 558] on div "Telefónne číslo s predvoľbou Telefónne číslo s predvoľbou" at bounding box center [409, 556] width 588 height 97
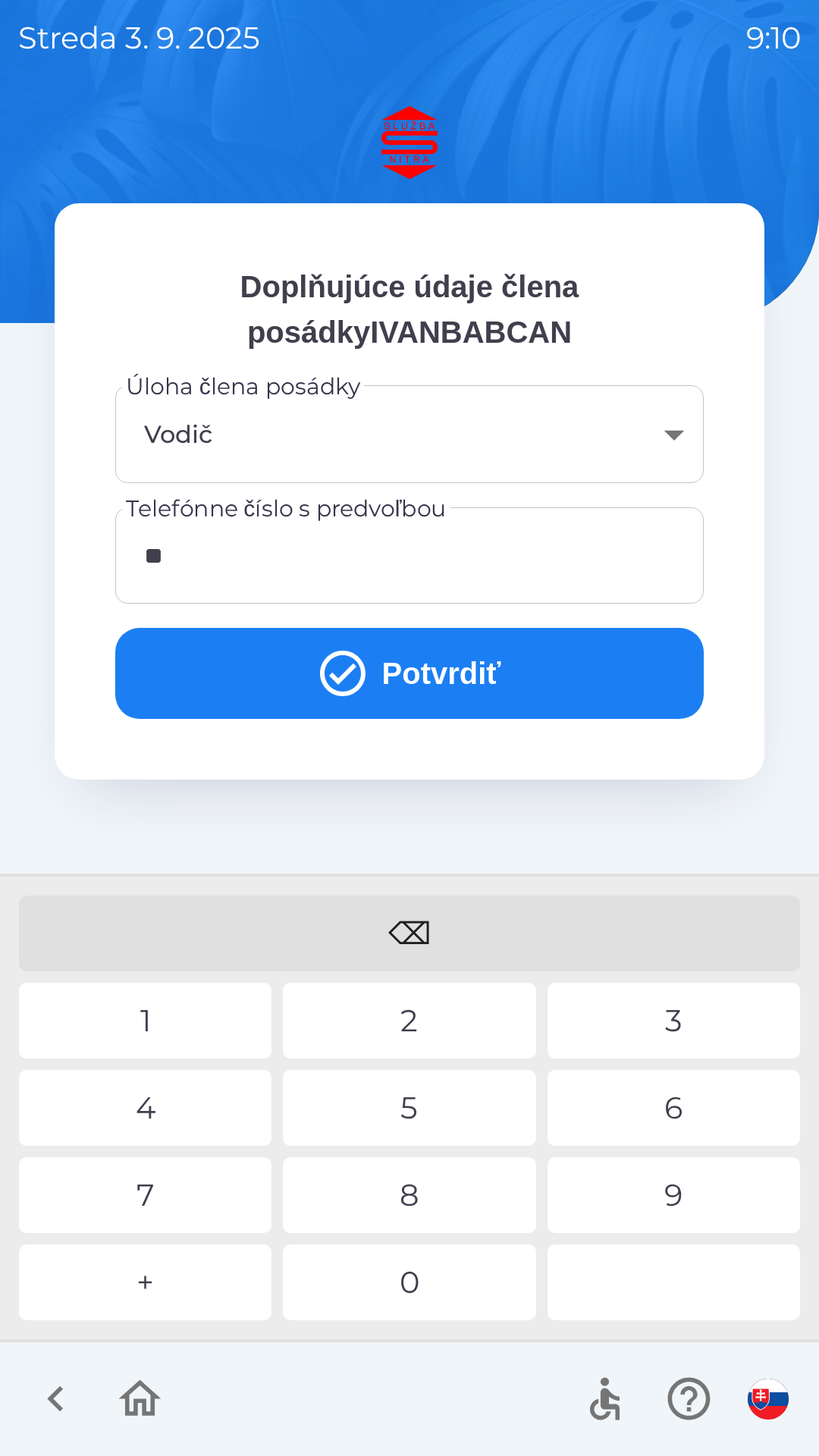
click at [154, 1111] on div "4" at bounding box center [145, 1108] width 252 height 76
click at [433, 1018] on div "2" at bounding box center [409, 1020] width 252 height 76
click at [152, 1019] on div "1" at bounding box center [145, 1020] width 252 height 76
click at [162, 1019] on div "1" at bounding box center [145, 1020] width 252 height 76
click at [669, 1200] on div "9" at bounding box center [673, 1195] width 252 height 76
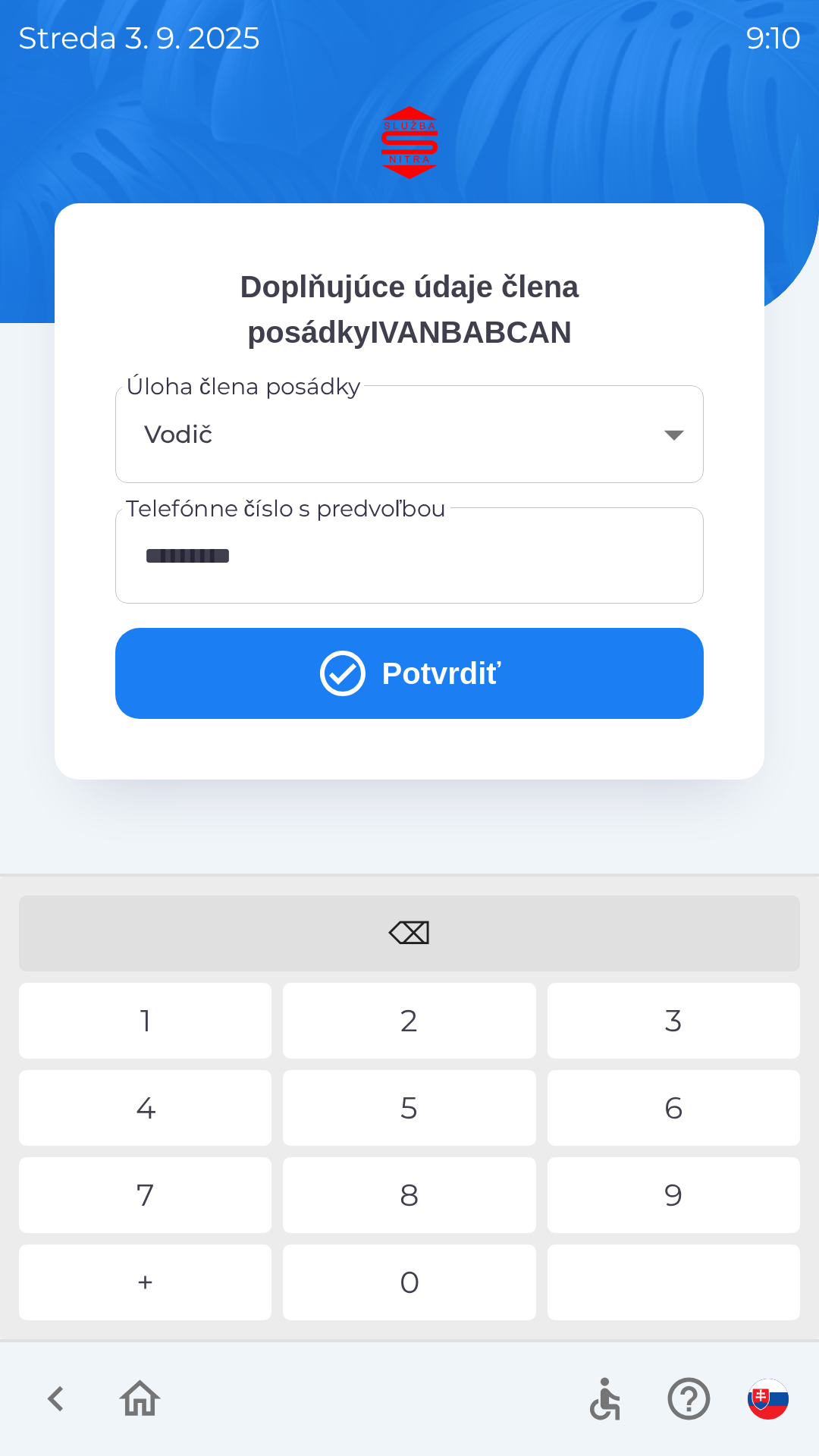
click at [420, 1279] on div "0" at bounding box center [409, 1282] width 252 height 76
click at [681, 1106] on div "6" at bounding box center [673, 1108] width 252 height 76
type input "**********"
click at [458, 680] on button "Potvrdiť" at bounding box center [409, 673] width 588 height 91
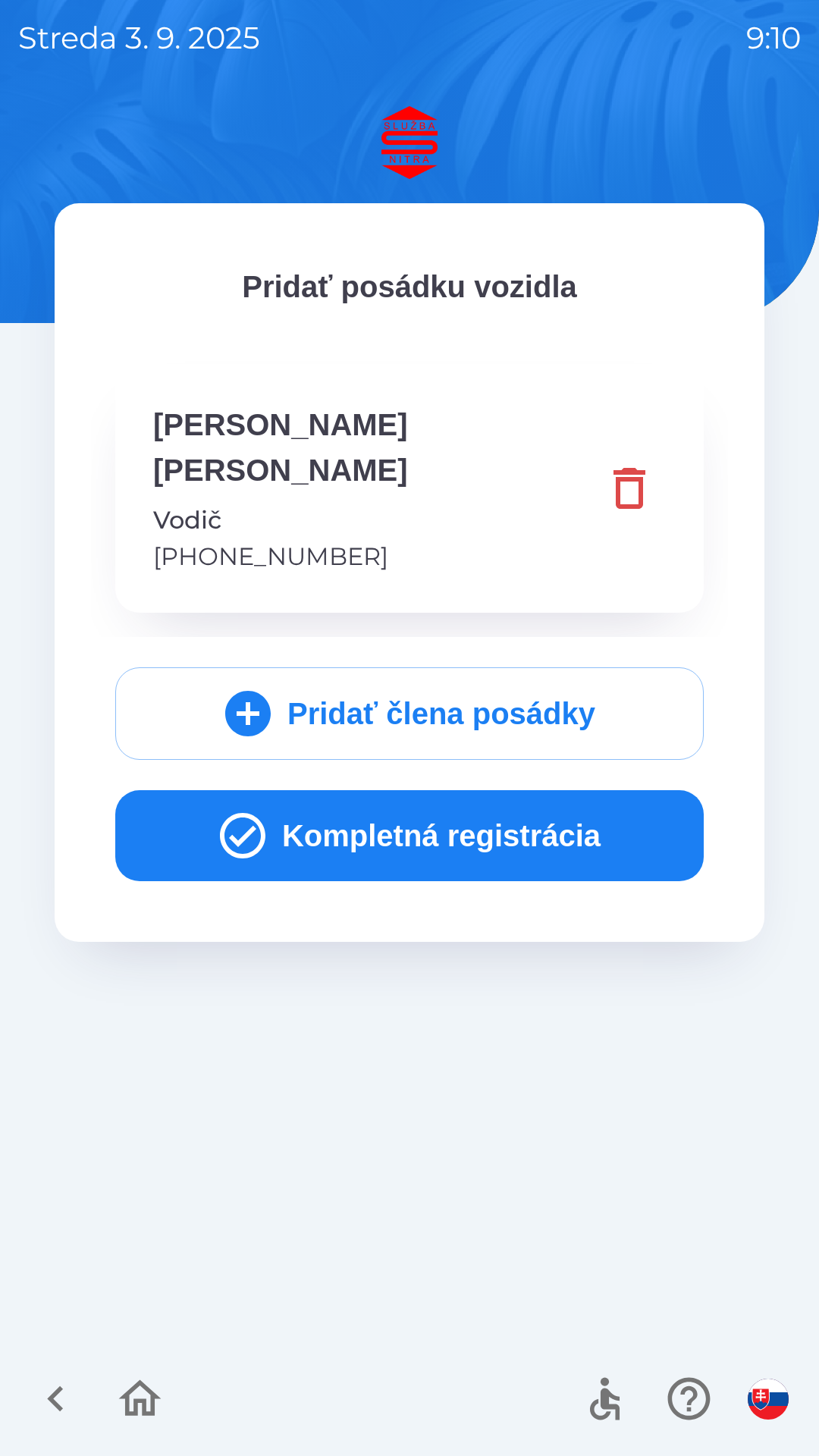
click at [450, 790] on button "Kompletná registrácia" at bounding box center [409, 836] width 588 height 91
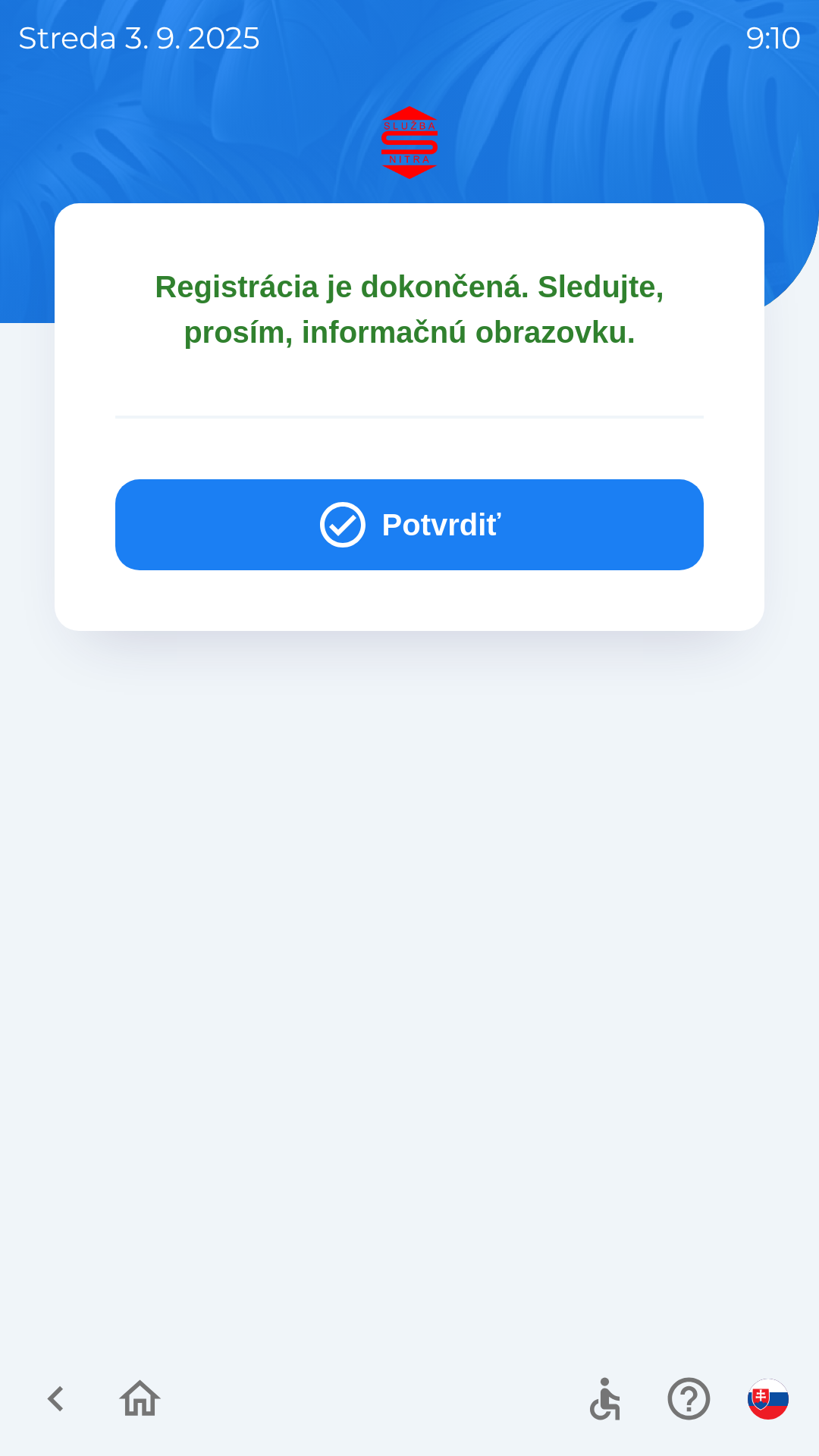
click at [463, 525] on button "Potvrdiť" at bounding box center [409, 525] width 588 height 91
